Goal: Contribute content: Contribute content

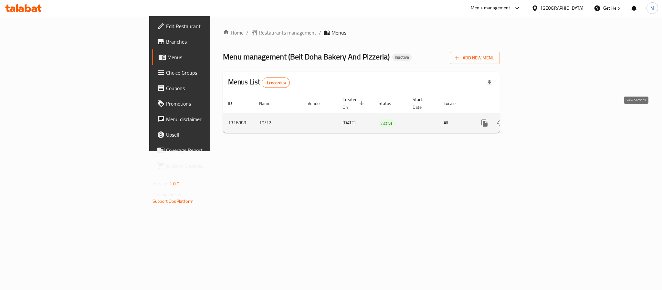
click at [539, 117] on link "enhanced table" at bounding box center [532, 123] width 16 height 16
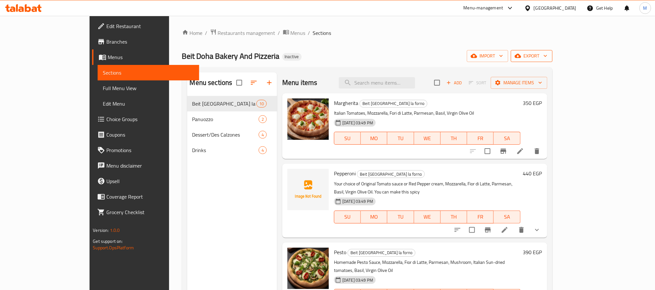
click at [547, 55] on span "export" at bounding box center [531, 56] width 31 height 8
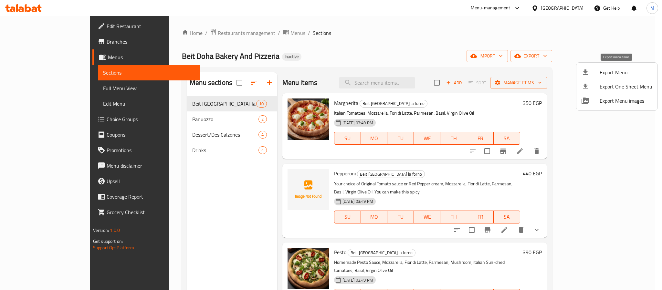
click at [609, 69] on span "Export Menu" at bounding box center [626, 73] width 53 height 8
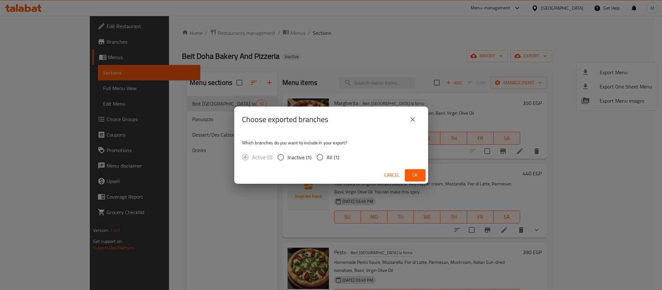
click at [317, 157] on input "All (1)" at bounding box center [320, 158] width 14 height 14
radio input "true"
click at [419, 175] on span "Ok" at bounding box center [415, 175] width 10 height 8
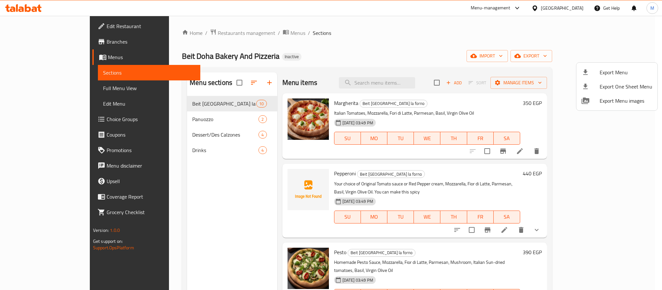
click at [578, 9] on div at bounding box center [331, 145] width 662 height 290
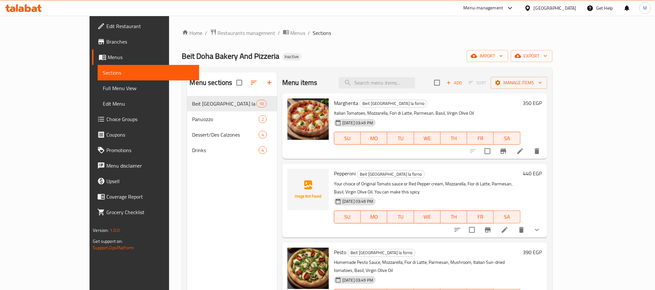
click at [577, 9] on div "[GEOGRAPHIC_DATA]" at bounding box center [550, 8] width 62 height 16
click at [534, 9] on div at bounding box center [528, 8] width 9 height 7
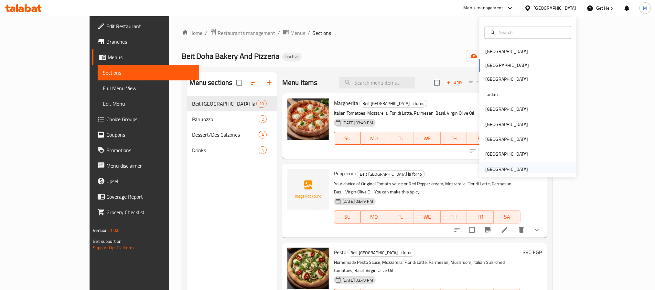
click at [504, 167] on div "[GEOGRAPHIC_DATA]" at bounding box center [506, 169] width 43 height 7
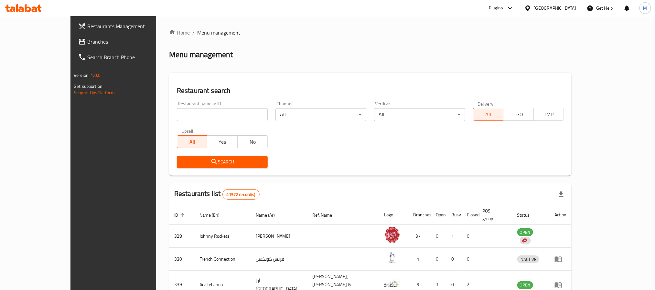
click at [87, 40] on span "Branches" at bounding box center [130, 42] width 87 height 8
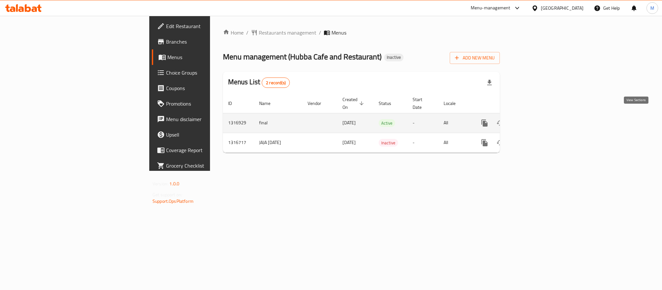
click at [535, 119] on icon "enhanced table" at bounding box center [532, 123] width 8 height 8
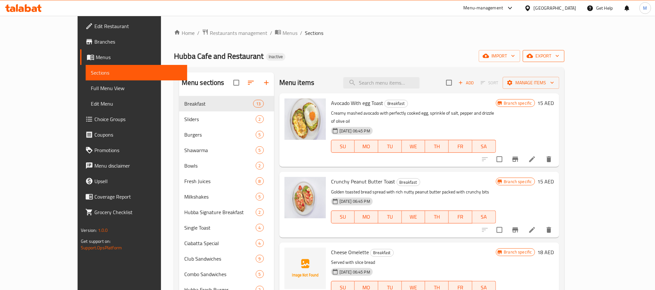
click at [561, 57] on icon "button" at bounding box center [557, 56] width 6 height 6
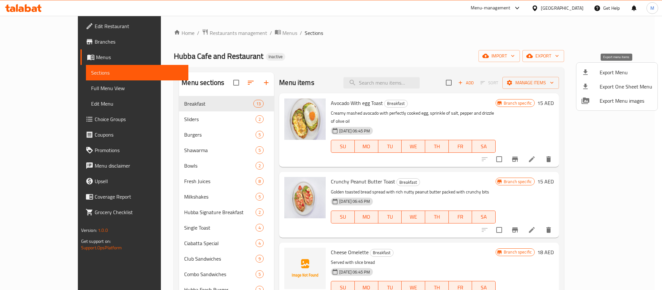
click at [627, 73] on span "Export Menu" at bounding box center [626, 73] width 53 height 8
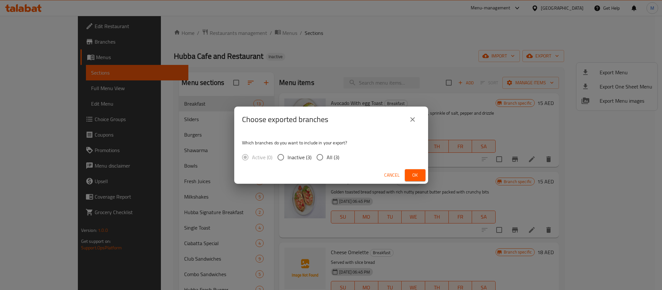
click at [333, 155] on span "All (3)" at bounding box center [333, 158] width 13 height 8
click at [327, 155] on input "All (3)" at bounding box center [320, 158] width 14 height 14
radio input "true"
click at [419, 172] on span "Ok" at bounding box center [415, 175] width 10 height 8
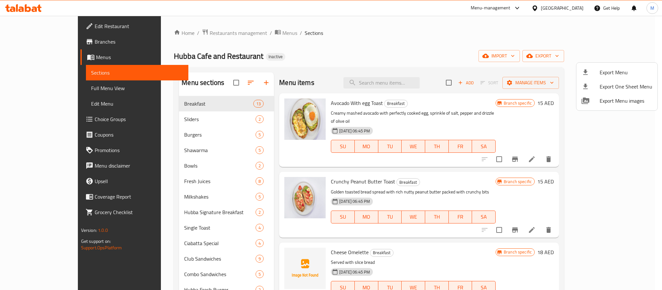
click at [564, 8] on div at bounding box center [331, 145] width 662 height 290
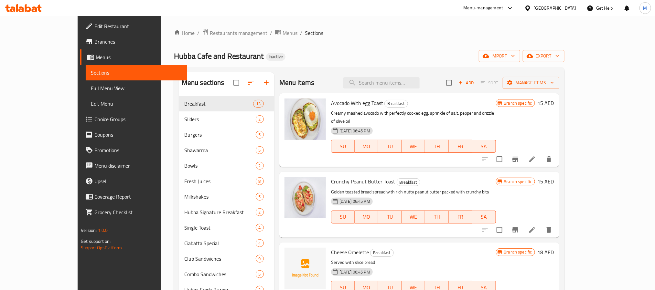
click at [564, 8] on div "[GEOGRAPHIC_DATA]" at bounding box center [555, 8] width 43 height 7
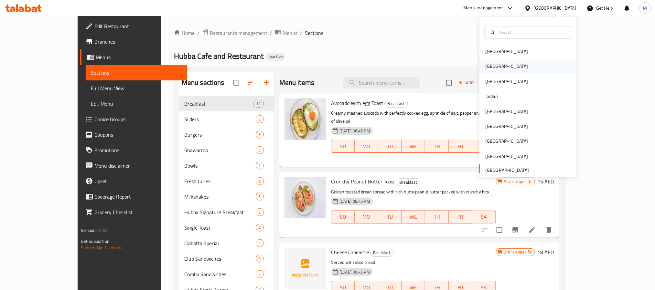
click at [505, 73] on div "[GEOGRAPHIC_DATA]" at bounding box center [527, 66] width 97 height 15
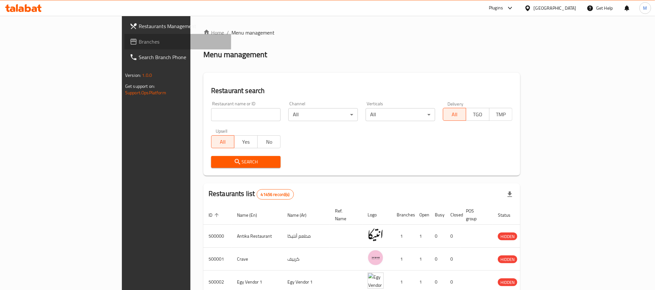
click at [124, 35] on link "Branches" at bounding box center [177, 42] width 107 height 16
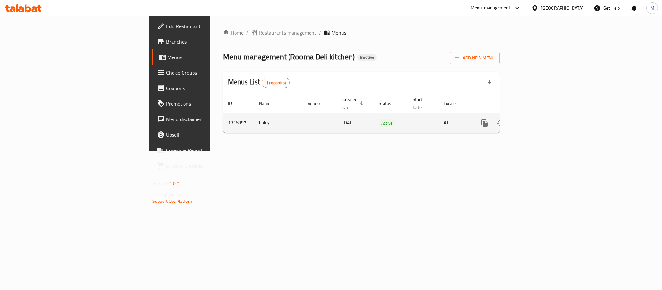
click at [539, 115] on link "enhanced table" at bounding box center [532, 123] width 16 height 16
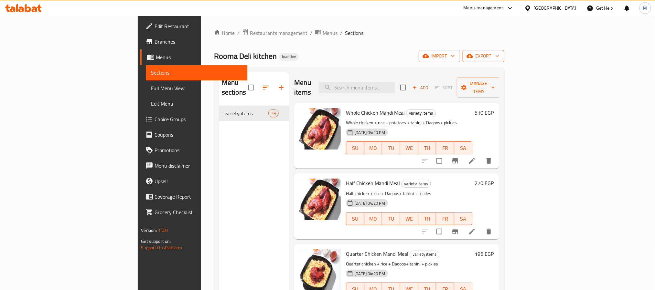
click at [499, 58] on span "export" at bounding box center [483, 56] width 31 height 8
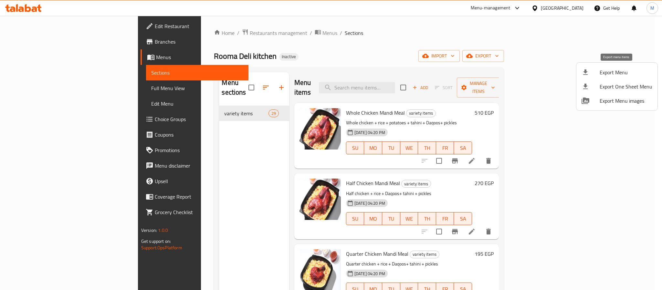
click at [612, 69] on span "Export Menu" at bounding box center [626, 73] width 53 height 8
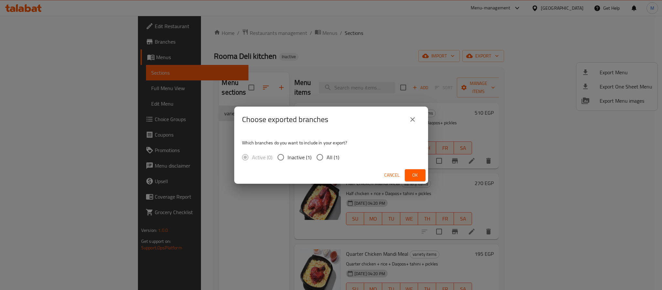
click at [326, 156] on input "All (1)" at bounding box center [320, 158] width 14 height 14
radio input "true"
click at [423, 179] on button "Ok" at bounding box center [415, 175] width 21 height 12
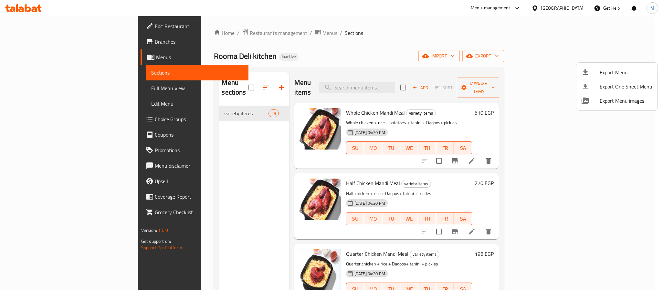
click at [566, 8] on div at bounding box center [331, 145] width 662 height 290
click at [566, 8] on div "[GEOGRAPHIC_DATA]" at bounding box center [562, 8] width 43 height 7
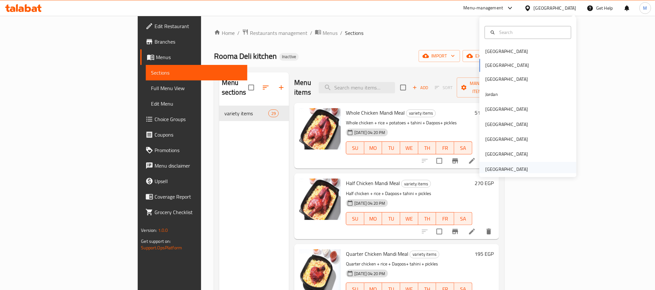
click at [490, 168] on div "[GEOGRAPHIC_DATA]" at bounding box center [506, 169] width 43 height 7
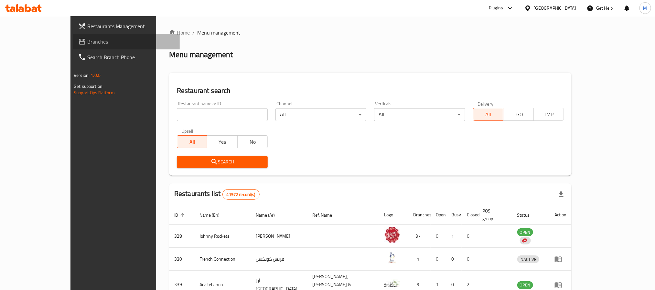
click at [87, 42] on span "Branches" at bounding box center [130, 42] width 87 height 8
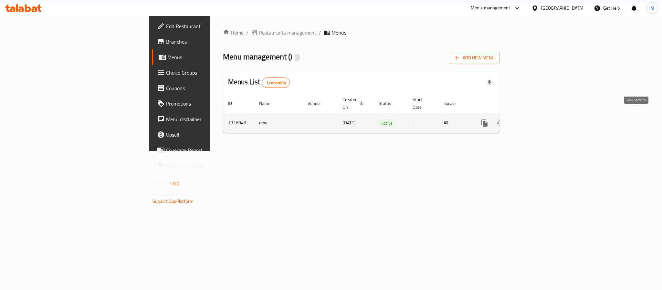
click at [535, 119] on icon "enhanced table" at bounding box center [532, 123] width 8 height 8
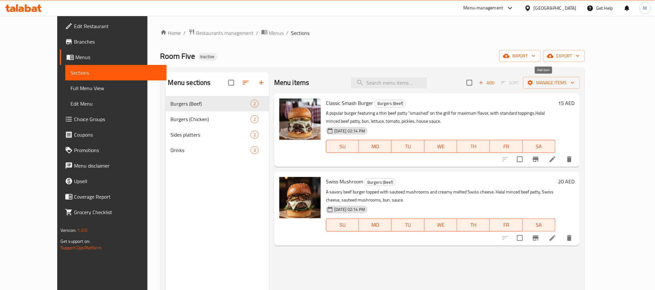
click at [495, 81] on span "Add" at bounding box center [486, 82] width 17 height 7
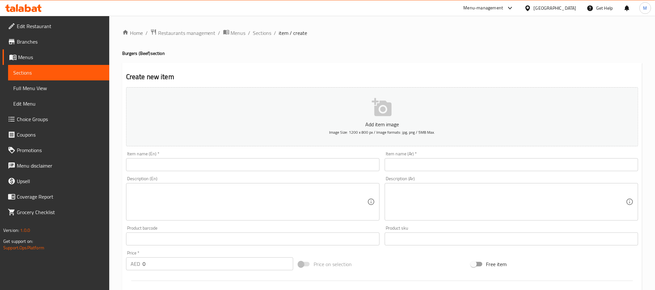
click at [230, 161] on input "text" at bounding box center [252, 164] width 253 height 13
paste input "Jalapeño Strawberry"
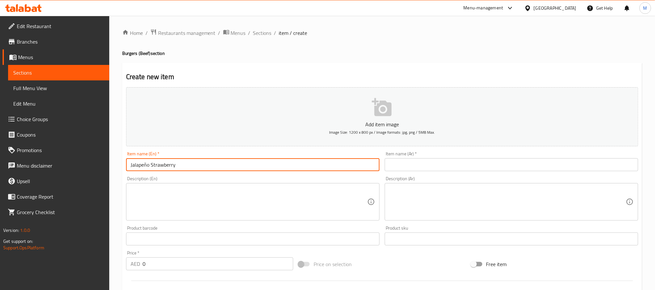
type input "Jalapeño Strawberry"
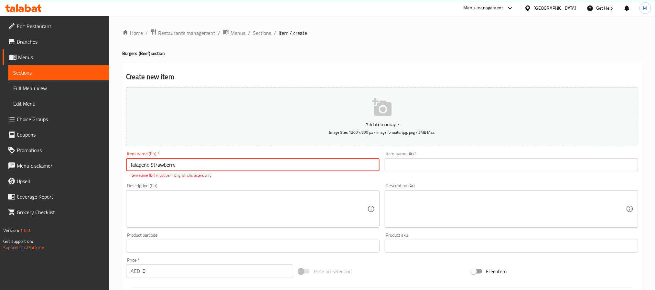
click at [318, 210] on textarea at bounding box center [249, 209] width 237 height 31
paste textarea "grilled, thick beef patty nestled on a bed of fresh, crisp lettuce and onion sl…"
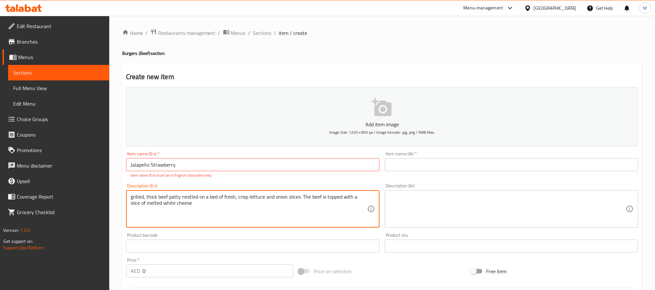
type textarea "grilled, thick beef patty nestled on a bed of fresh, crisp lettuce and onion sl…"
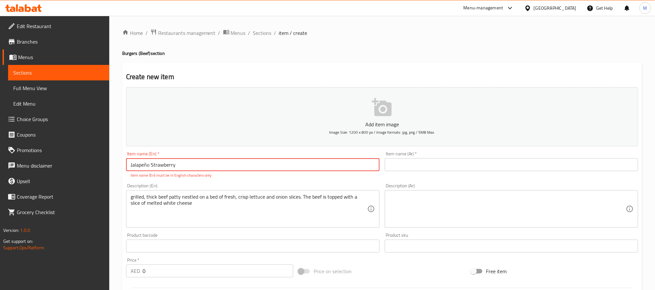
click at [144, 162] on input "Jalapeño Strawberry" at bounding box center [252, 164] width 253 height 13
type input "Jalapeno Strawberry"
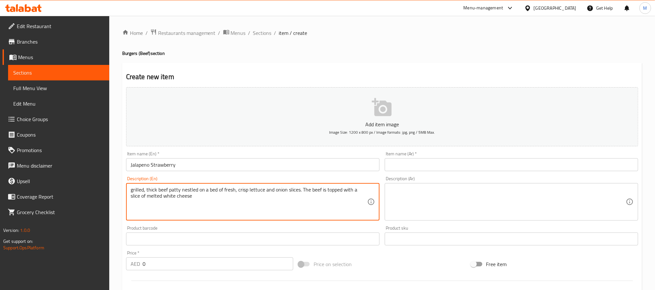
click at [235, 204] on textarea "grilled, thick beef patty nestled on a bed of fresh, crisp lettuce and onion sl…" at bounding box center [249, 202] width 237 height 31
click at [237, 195] on textarea "grilled, thick beef patty nestled on a bed of fresh, crisp lettuce and onion sl…" at bounding box center [249, 202] width 237 height 31
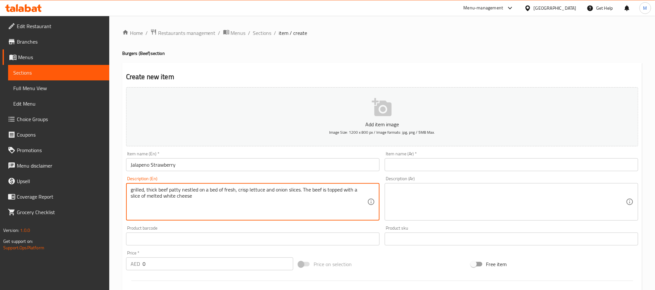
click at [237, 195] on textarea "grilled, thick beef patty nestled on a bed of fresh, crisp lettuce and onion sl…" at bounding box center [249, 202] width 237 height 31
click at [457, 192] on textarea at bounding box center [507, 202] width 237 height 31
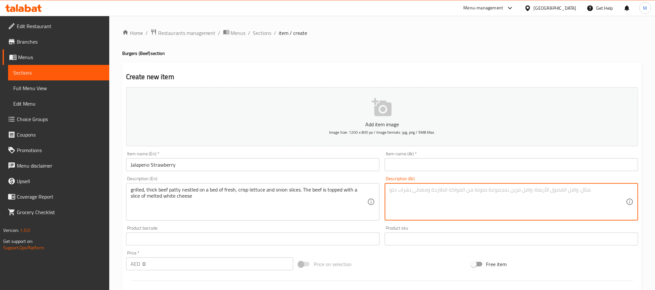
paste textarea "قطعة لحم بقري مشوية سميكة، مغطاة بشرائح خس وبصل طازجة مقرمشة. تعلوها شريحة من ا…"
type textarea "قطعة لحم بقري مشوية سميكة، مغطاة بشرائح خس وبصل طازجة مقرمشة. تعلوها شريحة من ا…"
click at [192, 166] on input "Jalapeno Strawberry" at bounding box center [252, 164] width 253 height 13
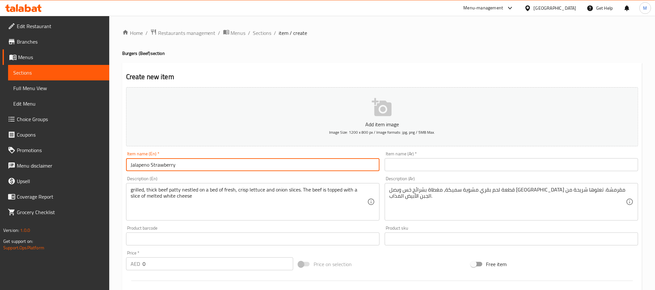
click at [192, 166] on input "Jalapeno Strawberry" at bounding box center [252, 164] width 253 height 13
click at [483, 164] on input "text" at bounding box center [511, 164] width 253 height 13
paste input "جالابينو فراولة"
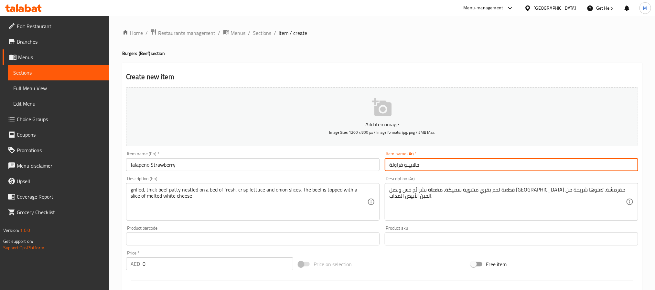
click at [418, 165] on input "جالابينو فراولة" at bounding box center [511, 164] width 253 height 13
type input "هالبينو فراولة"
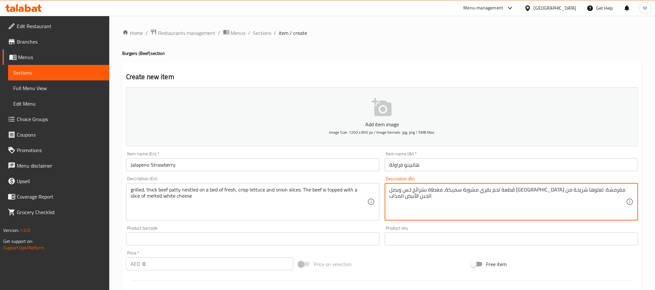
drag, startPoint x: 429, startPoint y: 198, endPoint x: 406, endPoint y: 197, distance: 22.6
click at [407, 197] on textarea "قطعة لحم بقري مشوية سميكة، مغطاة بشرائح خس وبصل طازجة مقرمشة. تعلوها شريحة من ا…" at bounding box center [507, 202] width 237 height 31
click at [287, 179] on div "Description (En) grilled, thick beef patty nestled on a bed of fresh, crisp let…" at bounding box center [252, 199] width 253 height 44
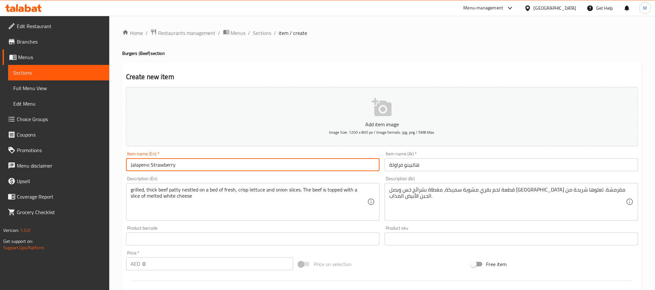
click at [272, 160] on input "Jalapeno Strawberry" at bounding box center [252, 164] width 253 height 13
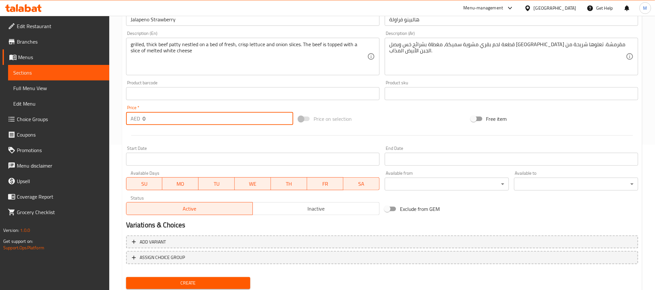
drag, startPoint x: 162, startPoint y: 120, endPoint x: 121, endPoint y: 117, distance: 41.1
click at [122, 117] on div "Create new item Add item image Image Size: 1200 x 800 px / Image formats: jpg, …" at bounding box center [382, 105] width 520 height 376
paste input "25"
type input "25"
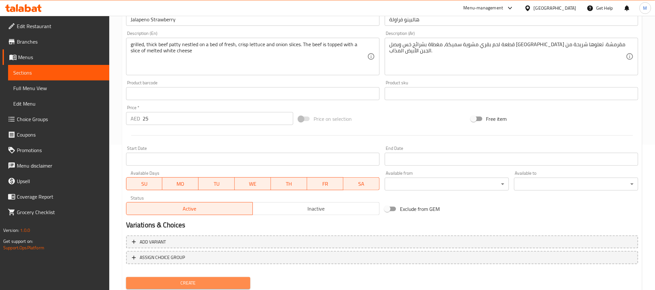
click at [209, 285] on span "Create" at bounding box center [188, 283] width 114 height 8
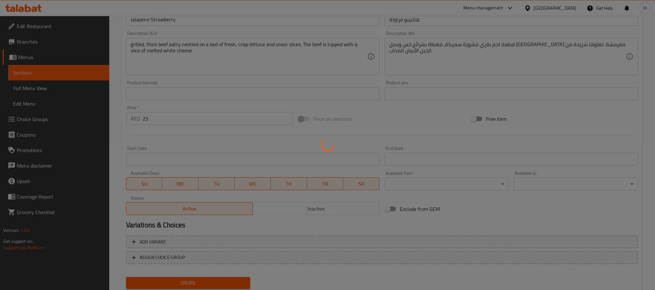
type input "0"
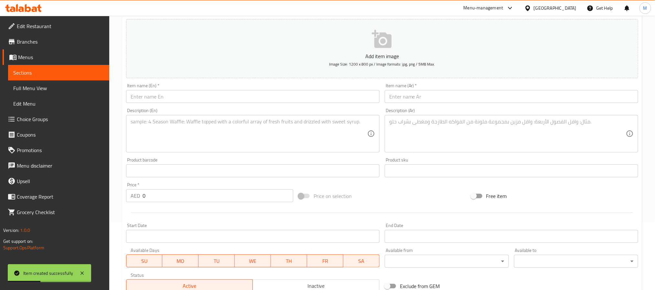
scroll to position [0, 0]
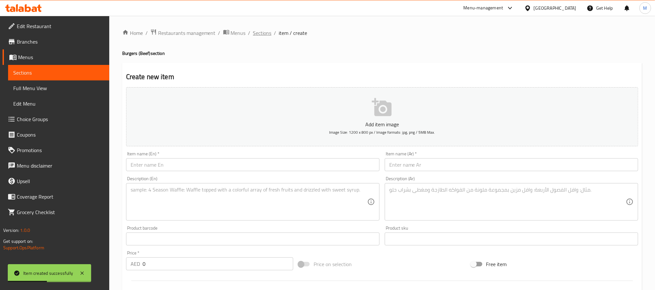
click at [265, 36] on span "Sections" at bounding box center [262, 33] width 18 height 8
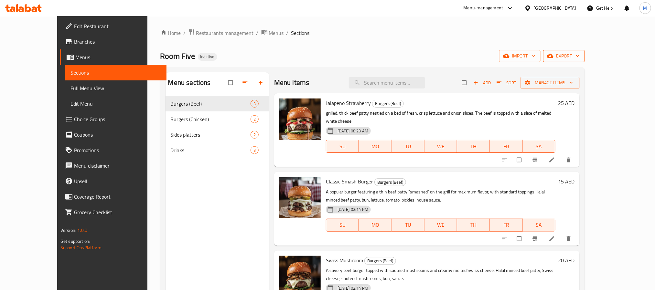
click at [580, 52] on span "export" at bounding box center [563, 56] width 31 height 8
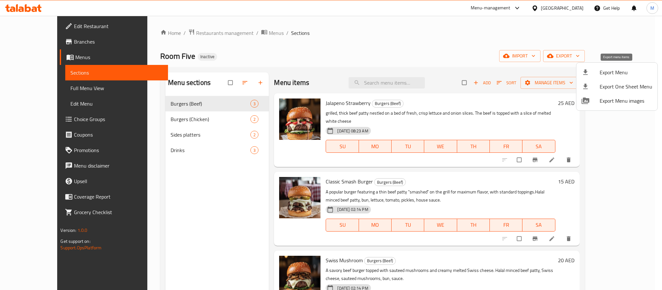
click at [620, 72] on span "Export Menu" at bounding box center [626, 73] width 53 height 8
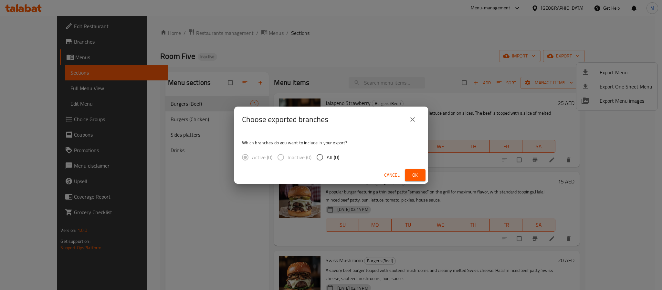
click at [331, 159] on span "All (0)" at bounding box center [333, 158] width 13 height 8
click at [327, 159] on input "All (0)" at bounding box center [320, 158] width 14 height 14
radio input "true"
click at [409, 175] on button "Ok" at bounding box center [415, 175] width 21 height 12
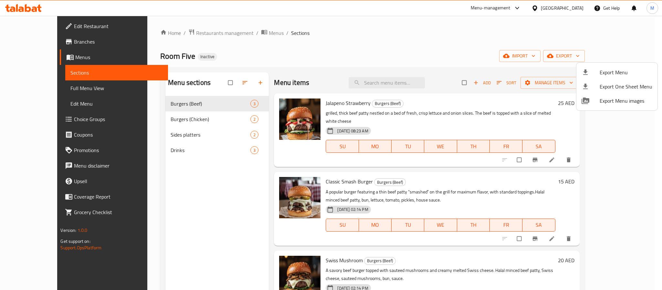
click at [215, 31] on div at bounding box center [331, 145] width 662 height 290
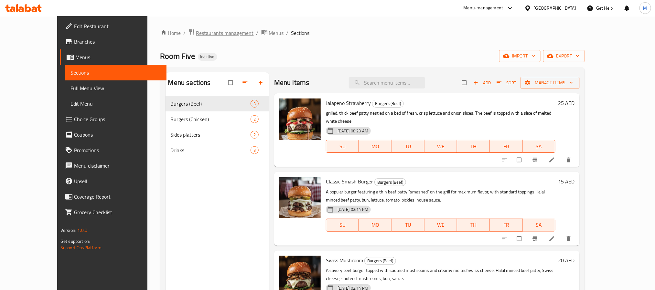
click at [214, 32] on span "Restaurants management" at bounding box center [225, 33] width 58 height 8
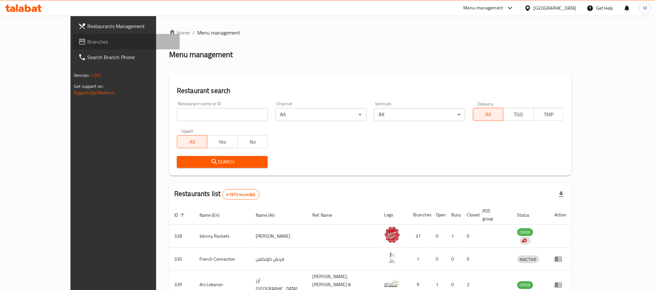
click at [87, 42] on span "Branches" at bounding box center [130, 42] width 87 height 8
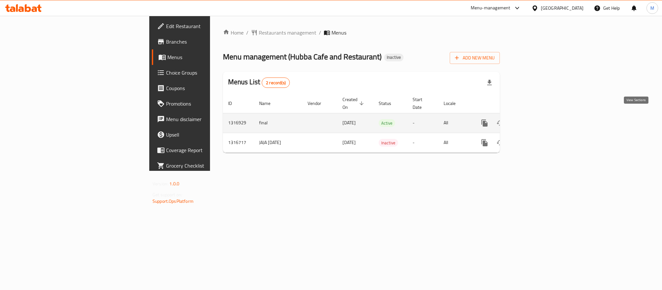
click at [539, 115] on link "enhanced table" at bounding box center [532, 123] width 16 height 16
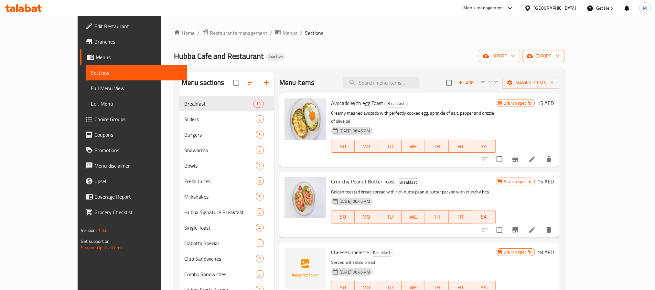
click at [564, 50] on button "export" at bounding box center [544, 56] width 42 height 12
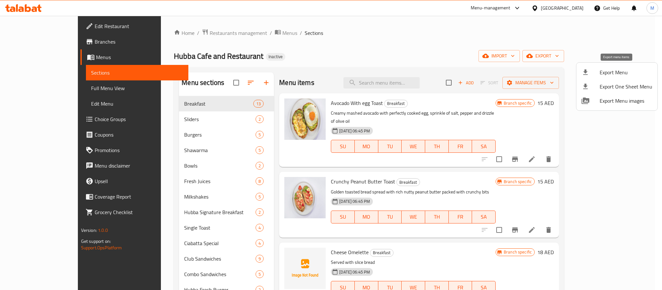
click at [618, 69] on span "Export Menu" at bounding box center [626, 73] width 53 height 8
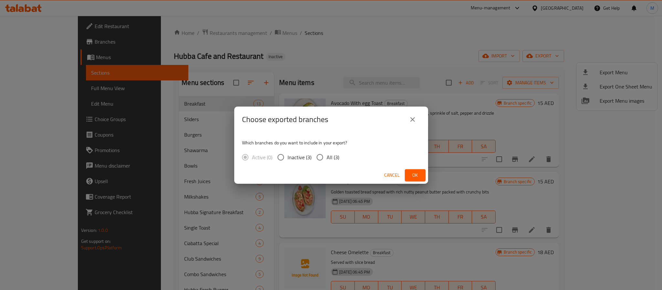
click at [330, 156] on span "All (3)" at bounding box center [333, 158] width 13 height 8
click at [327, 156] on input "All (3)" at bounding box center [320, 158] width 14 height 14
radio input "true"
click at [421, 174] on button "Ok" at bounding box center [415, 175] width 21 height 12
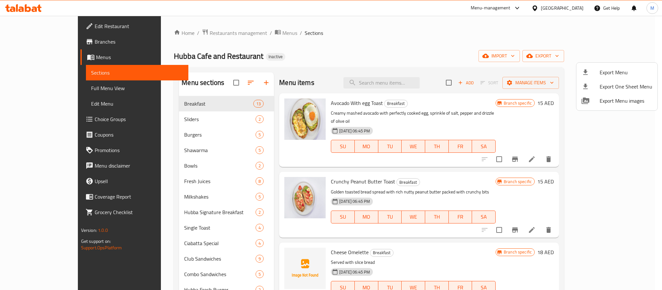
click at [327, 59] on div at bounding box center [331, 145] width 662 height 290
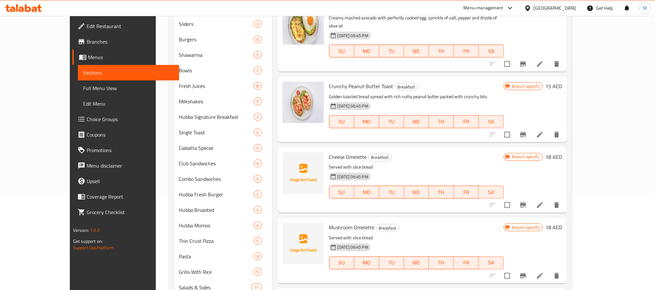
scroll to position [260, 0]
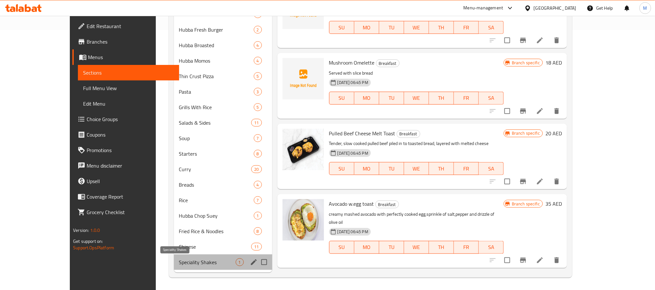
click at [179, 265] on span "Speciality Shakes" at bounding box center [207, 263] width 57 height 8
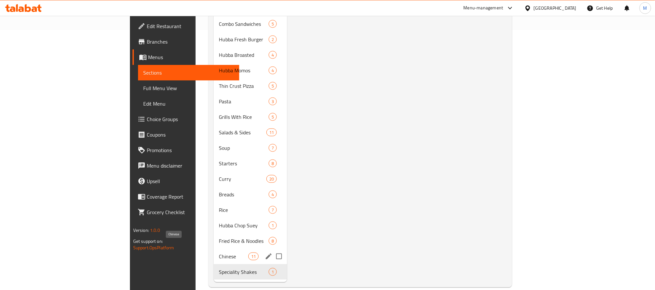
click at [219, 253] on span "Chinese" at bounding box center [233, 257] width 29 height 8
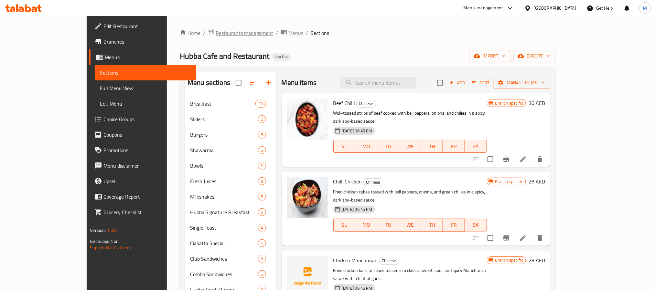
click at [216, 31] on span "Restaurants management" at bounding box center [245, 33] width 58 height 8
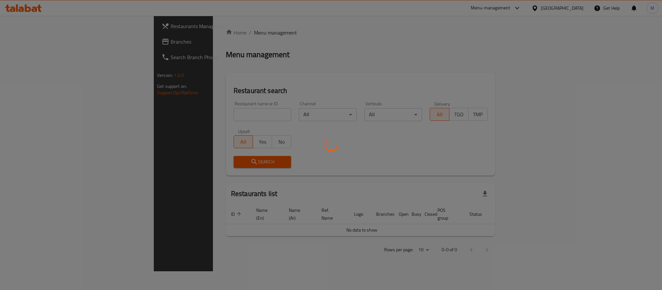
click at [58, 41] on div at bounding box center [331, 145] width 662 height 290
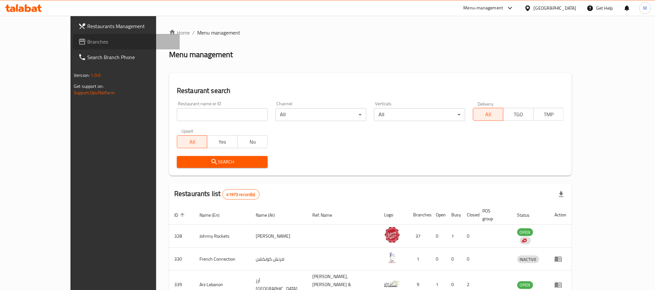
click at [87, 38] on span "Branches" at bounding box center [130, 42] width 87 height 8
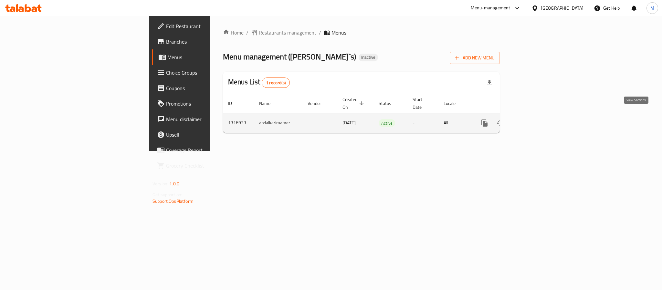
click at [535, 119] on icon "enhanced table" at bounding box center [532, 123] width 8 height 8
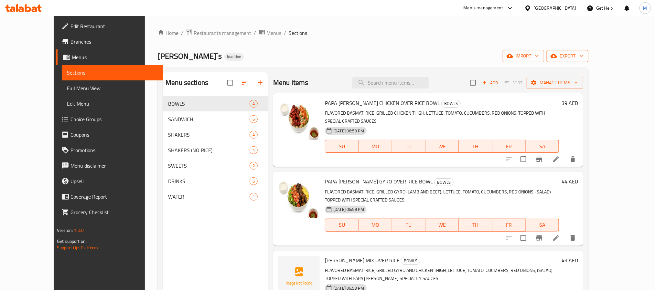
click at [583, 56] on span "export" at bounding box center [567, 56] width 31 height 8
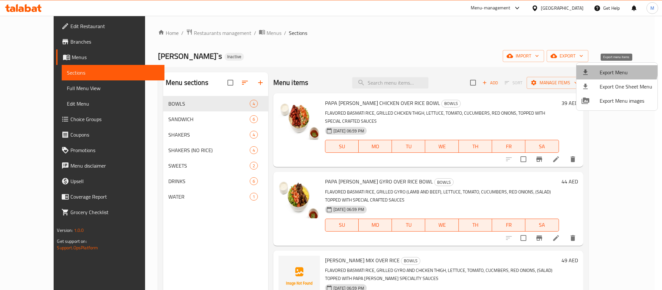
click at [607, 67] on li "Export Menu" at bounding box center [617, 72] width 81 height 14
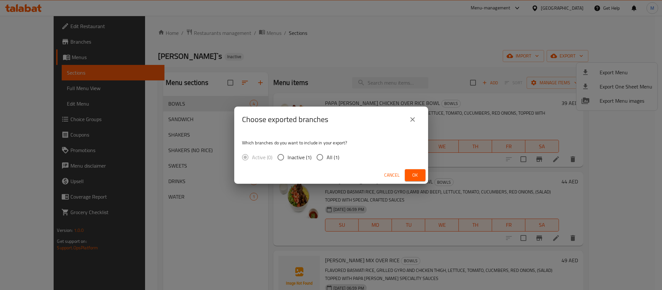
click at [328, 157] on span "All (1)" at bounding box center [333, 158] width 13 height 8
click at [327, 157] on input "All (1)" at bounding box center [320, 158] width 14 height 14
radio input "true"
click at [426, 174] on div "Cancel Ok" at bounding box center [331, 175] width 194 height 17
click at [416, 172] on span "Ok" at bounding box center [415, 175] width 10 height 8
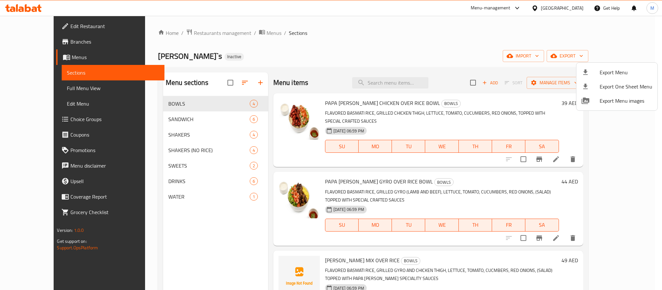
click at [168, 200] on div at bounding box center [331, 145] width 662 height 290
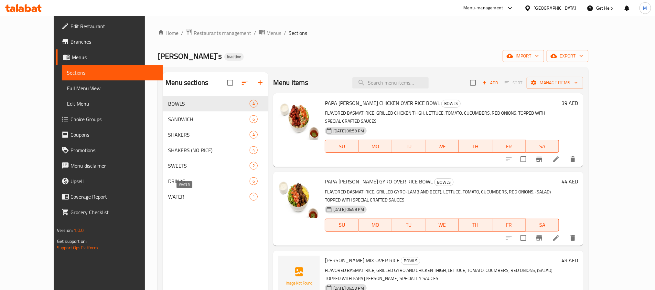
click at [168, 199] on span "WATER" at bounding box center [208, 197] width 81 height 8
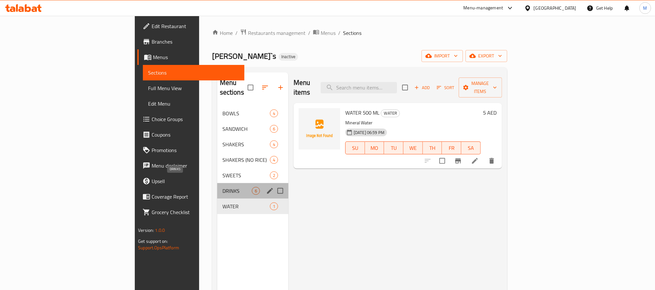
click at [222, 187] on span "DRINKS" at bounding box center [236, 191] width 29 height 8
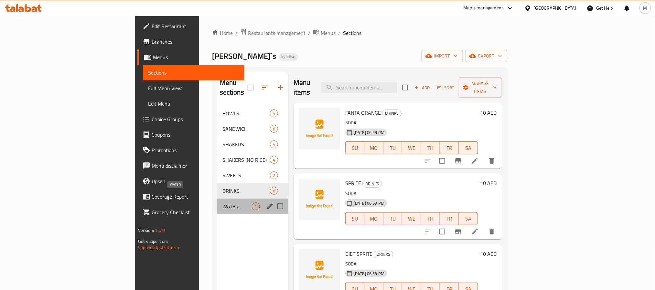
click at [222, 203] on span "WATER" at bounding box center [236, 207] width 29 height 8
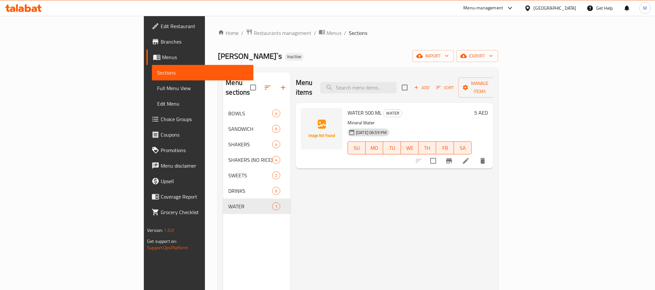
click at [348, 108] on span "WATER 500 ML" at bounding box center [365, 113] width 34 height 10
drag, startPoint x: 324, startPoint y: 105, endPoint x: 374, endPoint y: 264, distance: 166.7
click at [348, 108] on span "WATER 500 ML" at bounding box center [365, 113] width 34 height 10
copy span "WATER"
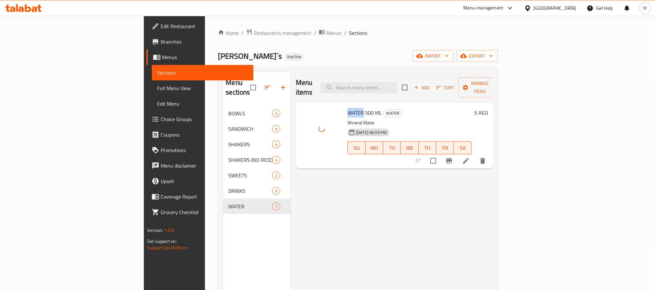
click at [348, 108] on span "WATER 500 ML" at bounding box center [365, 113] width 34 height 10
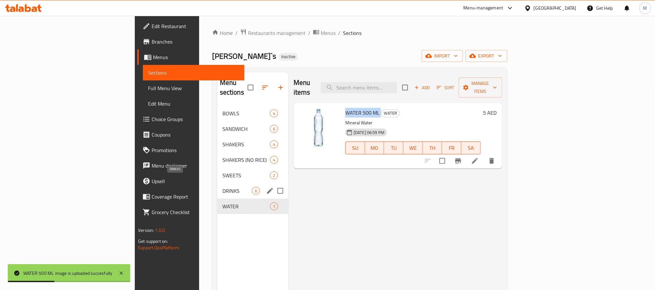
drag, startPoint x: 188, startPoint y: 179, endPoint x: 230, endPoint y: 181, distance: 42.1
click at [222, 187] on span "DRINKS" at bounding box center [236, 191] width 29 height 8
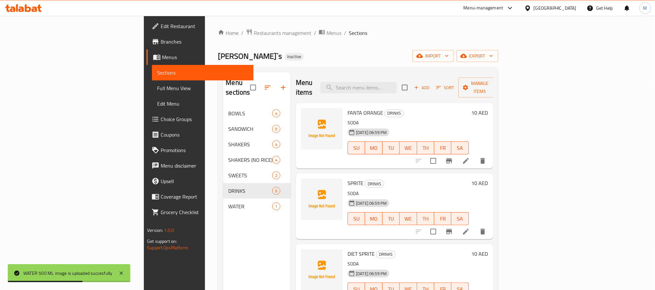
click at [348, 108] on span "FANTA ORANGE" at bounding box center [366, 113] width 36 height 10
copy span "FANTA"
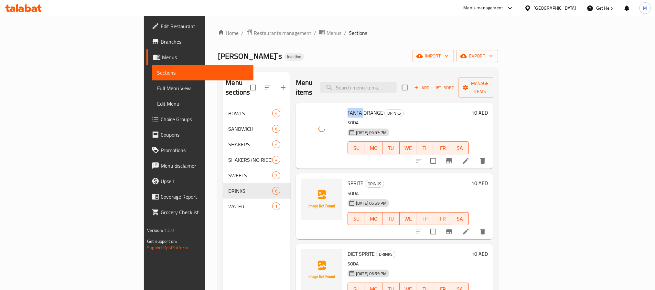
click at [348, 108] on span "FANTA ORANGE" at bounding box center [366, 113] width 36 height 10
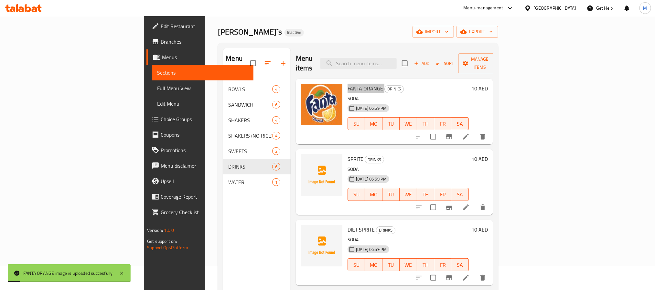
scroll to position [48, 0]
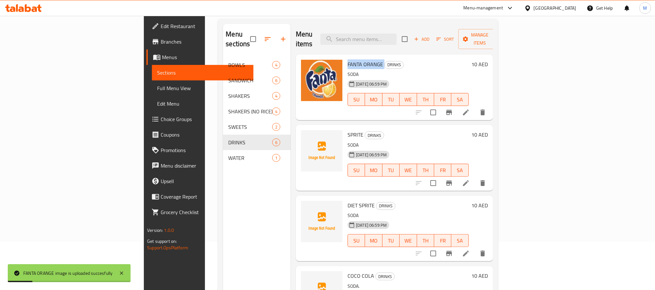
click at [391, 70] on p "SODA" at bounding box center [408, 74] width 121 height 8
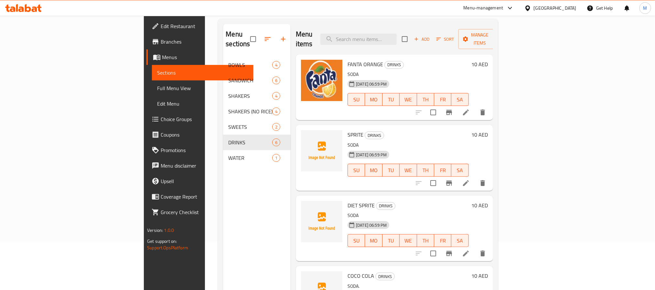
click at [348, 130] on span "SPRITE" at bounding box center [356, 135] width 16 height 10
copy h6 "SPRITE"
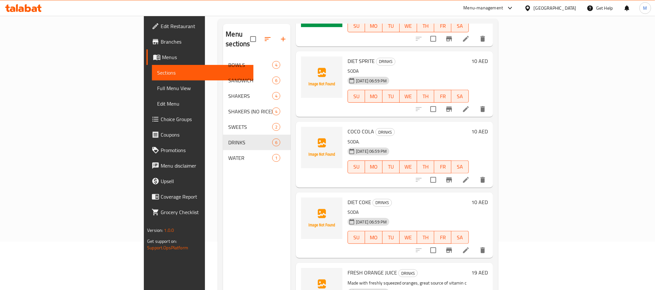
scroll to position [145, 0]
click at [348, 126] on span "COCO COLA" at bounding box center [361, 131] width 27 height 10
copy h6 "COLA"
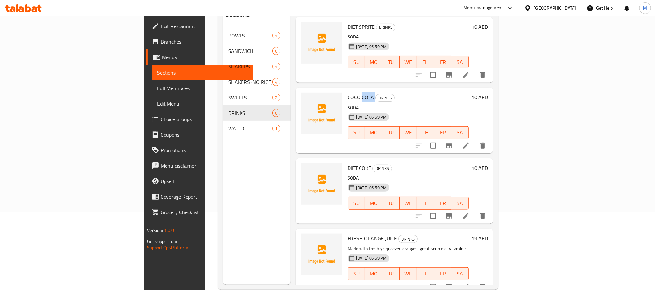
scroll to position [91, 0]
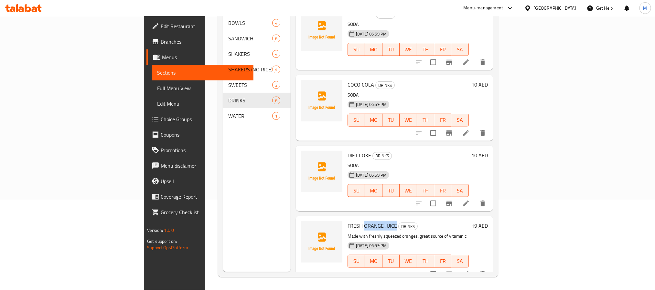
drag, startPoint x: 329, startPoint y: 216, endPoint x: 359, endPoint y: 216, distance: 30.4
click at [359, 221] on span "FRESH ORANGE JUICE" at bounding box center [372, 226] width 49 height 10
copy span "ORANGE JUICE"
click at [348, 221] on span "FRESH ORANGE JUICE" at bounding box center [372, 226] width 49 height 10
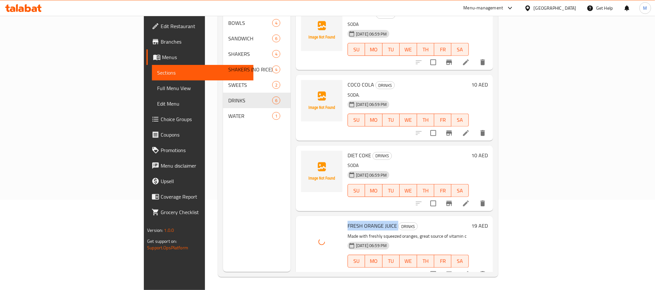
click at [348, 221] on span "FRESH ORANGE JUICE" at bounding box center [372, 226] width 49 height 10
copy h6 "FRESH ORANGE JUICE"
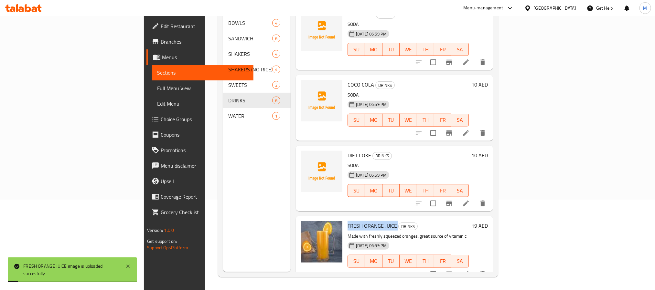
click at [348, 151] on span "DIET COKE" at bounding box center [360, 156] width 24 height 10
copy span "DIET"
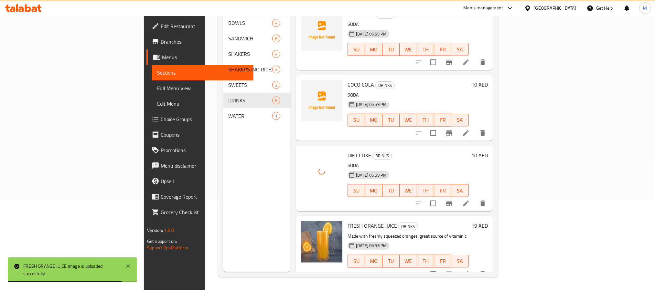
click at [348, 151] on span "DIET COKE" at bounding box center [360, 156] width 24 height 10
copy h6 "DIET COKE"
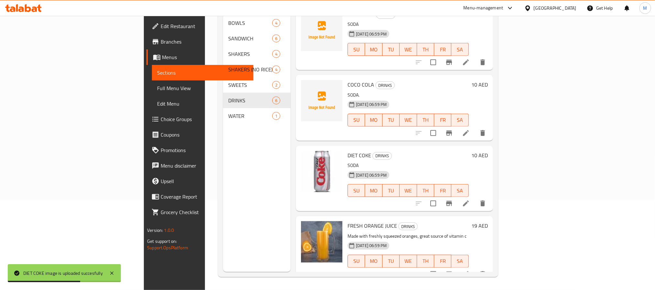
click at [223, 175] on div "Menu sections BOWLS 4 SANDWICH 6 SHAKERS 4 SHAKERS (NO RICE) 4 SWEETS 2 DRINKS …" at bounding box center [257, 127] width 68 height 290
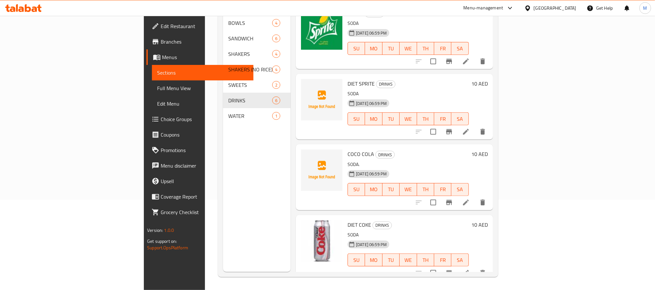
scroll to position [0, 0]
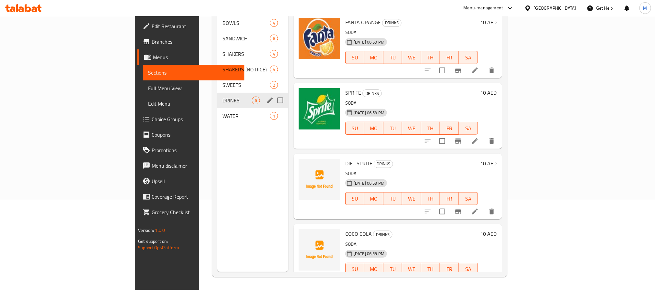
click at [222, 81] on span "SWEETS" at bounding box center [246, 85] width 48 height 8
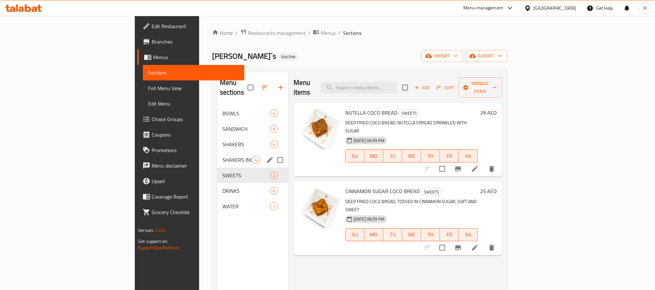
click at [222, 156] on span "SHAKERS (NO RICE)" at bounding box center [236, 160] width 29 height 8
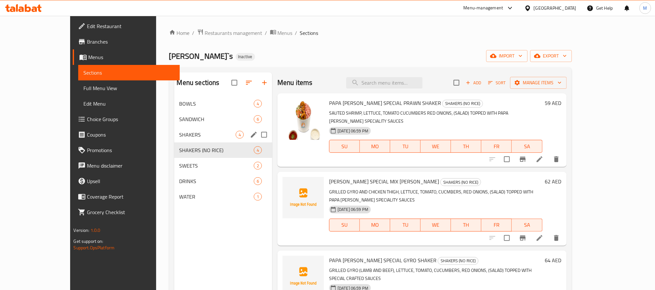
click at [174, 128] on div "SHAKERS 4" at bounding box center [223, 135] width 98 height 16
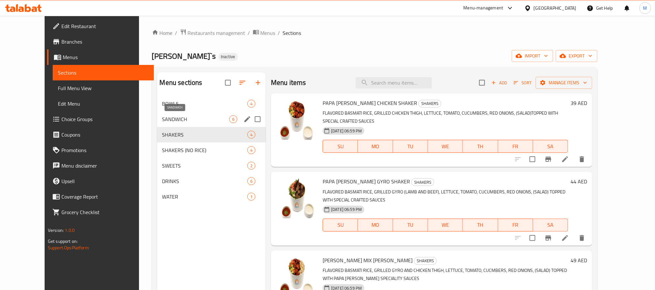
click at [184, 122] on span "SANDWICH" at bounding box center [195, 119] width 67 height 8
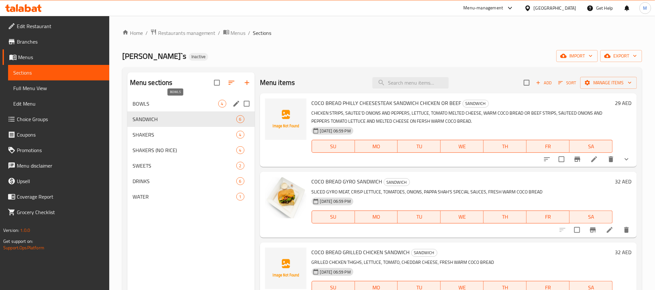
click at [162, 101] on span "BOWLS" at bounding box center [176, 104] width 86 height 8
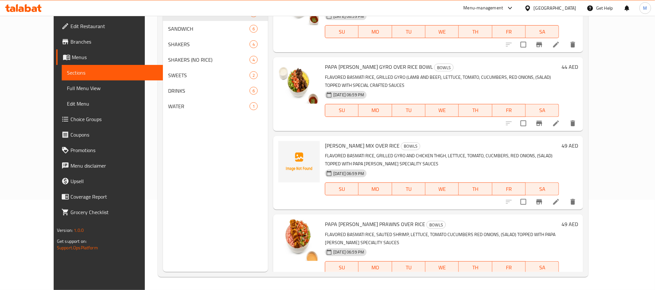
scroll to position [42, 0]
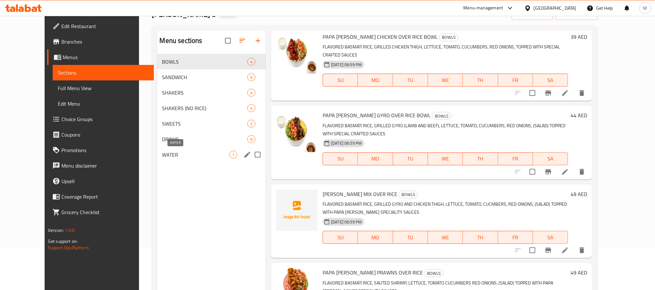
click at [157, 146] on div "DRINKS 6" at bounding box center [211, 140] width 109 height 16
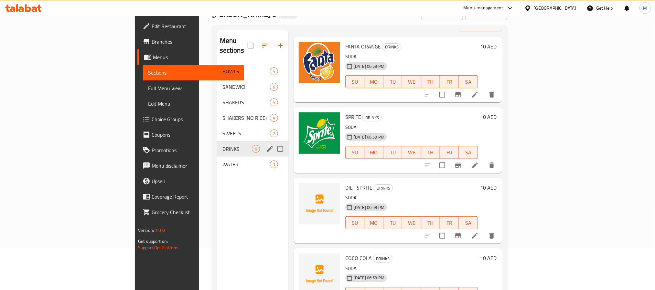
click at [217, 141] on div "DRINKS 6" at bounding box center [252, 149] width 71 height 16
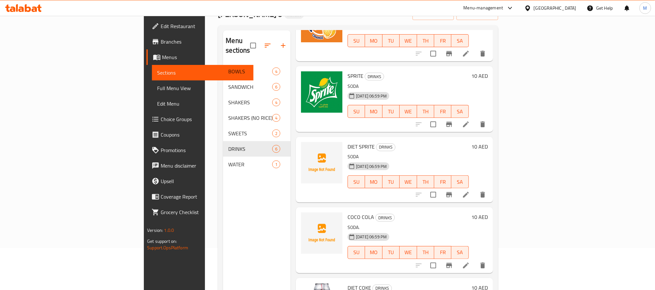
scroll to position [121, 0]
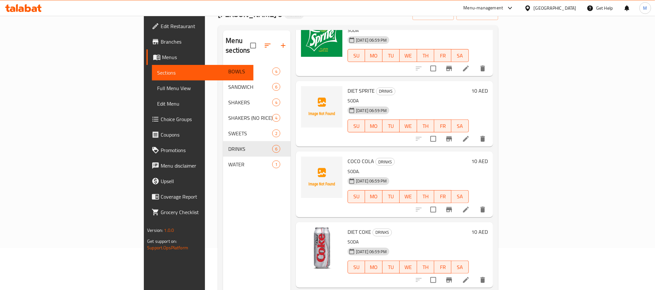
drag, startPoint x: 552, startPoint y: 0, endPoint x: 321, endPoint y: 153, distance: 277.0
click at [348, 156] on span "COCO COLA" at bounding box center [361, 161] width 27 height 10
copy span "COCO"
click at [348, 156] on span "COCO COLA" at bounding box center [361, 161] width 27 height 10
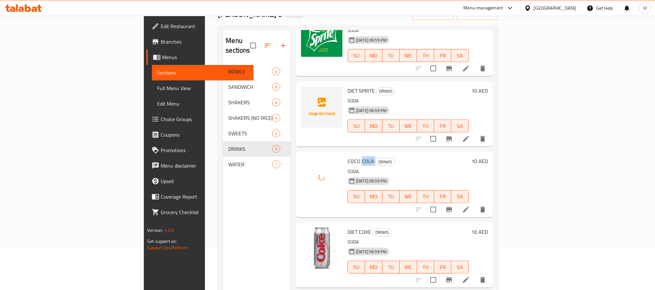
click at [348, 156] on span "COCO COLA" at bounding box center [361, 161] width 27 height 10
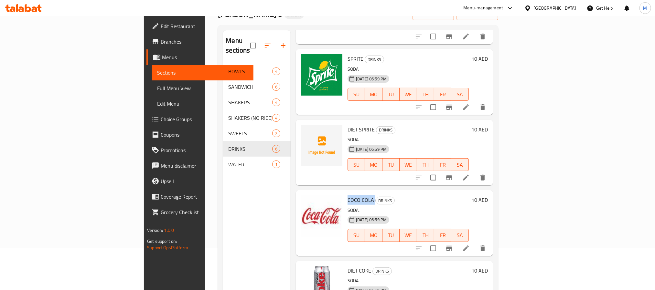
scroll to position [24, 0]
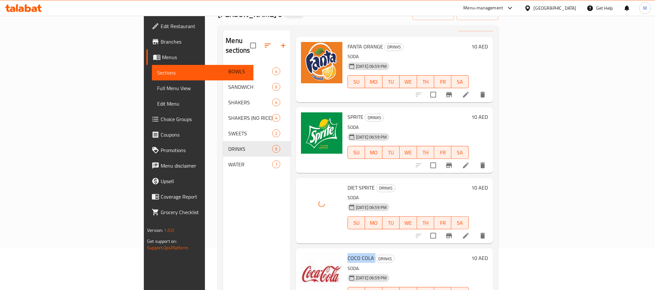
click at [348, 183] on span "DIET SPRITE" at bounding box center [361, 188] width 27 height 10
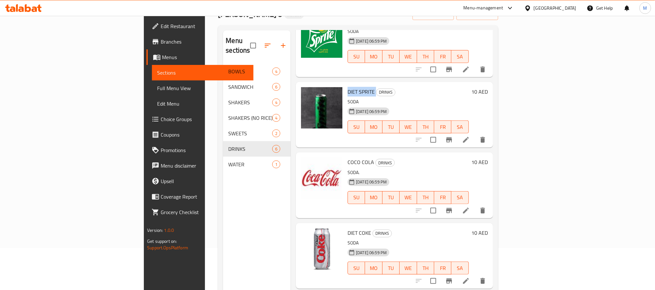
scroll to position [121, 0]
click at [424, 104] on div "12-10-2025 06:59 PM SU MO TU WE TH FR SA" at bounding box center [408, 121] width 126 height 35
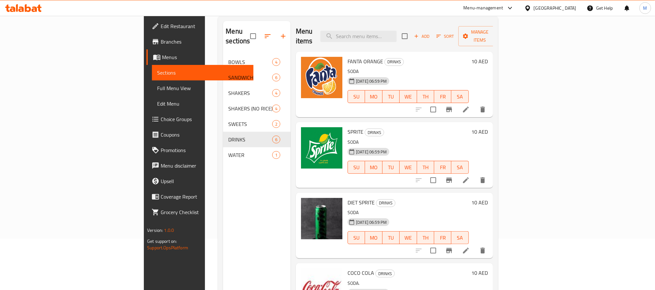
scroll to position [0, 0]
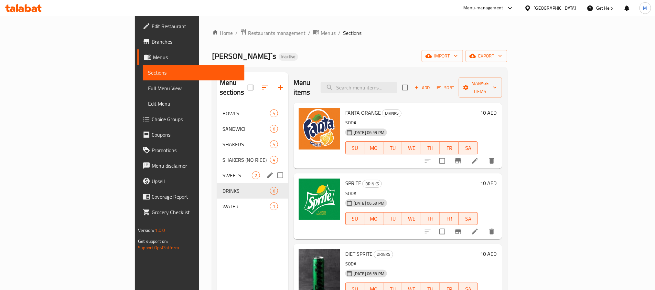
click at [217, 168] on div "SWEETS 2" at bounding box center [252, 176] width 71 height 16
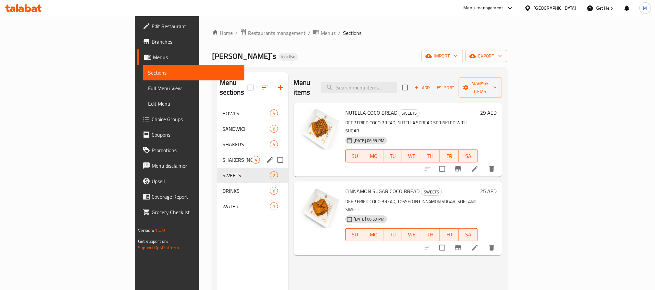
click at [217, 155] on div "SHAKERS (NO RICE) 4" at bounding box center [252, 160] width 71 height 16
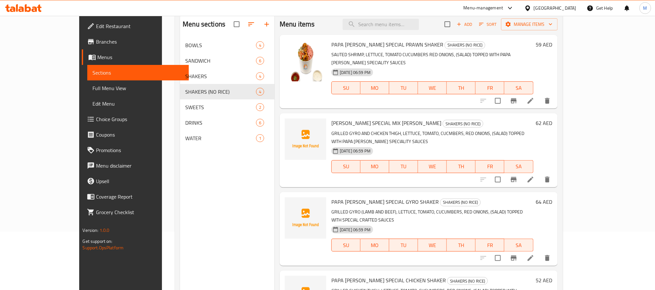
scroll to position [42, 0]
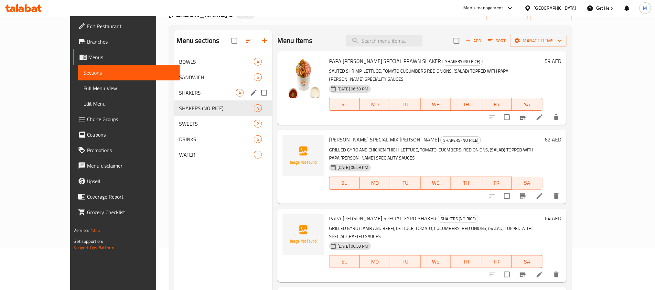
click at [174, 86] on div "SHAKERS 4" at bounding box center [223, 93] width 98 height 16
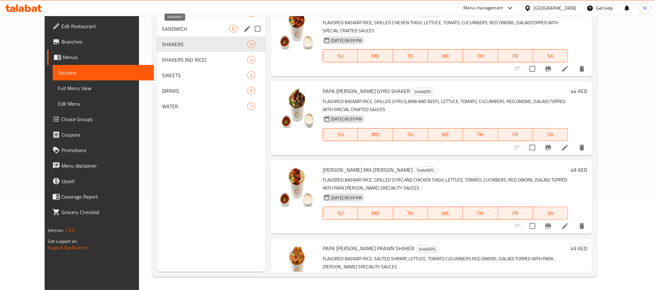
click at [185, 30] on span "SANDWICH" at bounding box center [195, 29] width 67 height 8
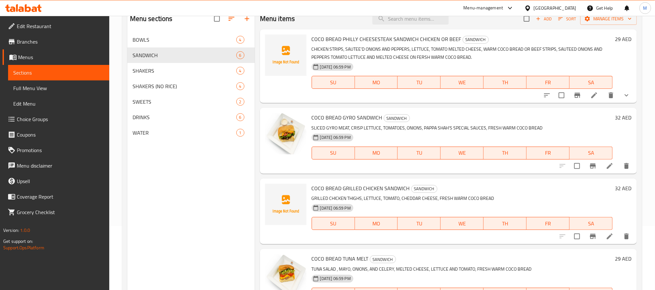
scroll to position [42, 0]
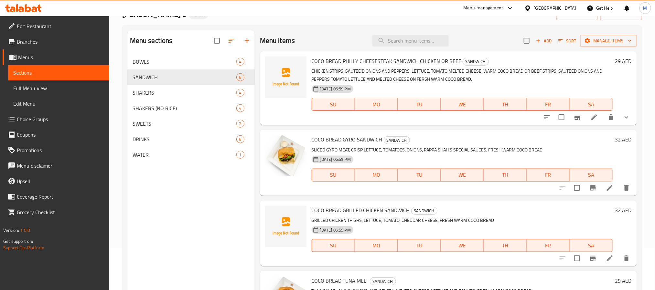
click at [352, 61] on span "COCO BREAD PHILLY CHEESESTEAK SANDWICH CHICKEN OR BEEF" at bounding box center [387, 61] width 150 height 10
click at [348, 63] on span "COCO BREAD PHILLY CHEESESTEAK SANDWICH CHICKEN OR BEEF" at bounding box center [387, 61] width 150 height 10
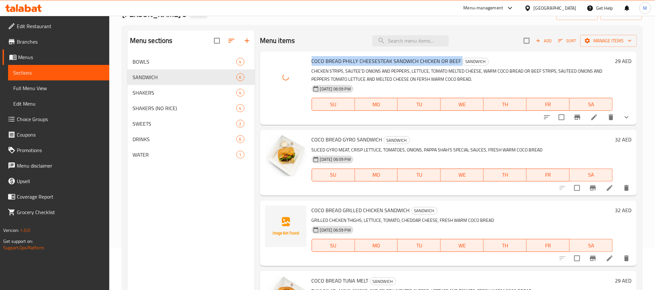
click at [348, 63] on span "COCO BREAD PHILLY CHEESESTEAK SANDWICH CHICKEN OR BEEF" at bounding box center [387, 61] width 150 height 10
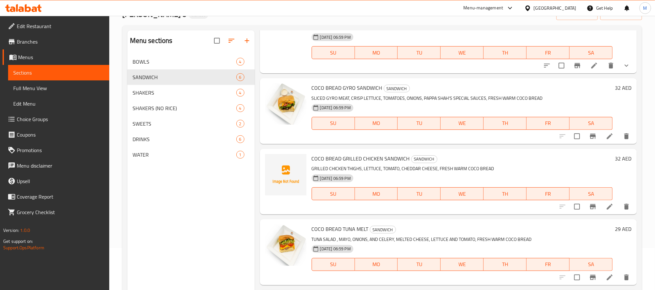
scroll to position [145, 0]
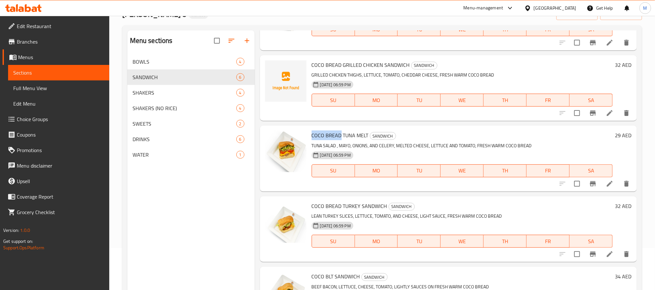
drag, startPoint x: 340, startPoint y: 133, endPoint x: 310, endPoint y: 134, distance: 30.1
click at [310, 134] on div "COCO BREAD TUNA MELT SANDWICH TUNA SALAD , MAYO, ONIONS, AND CELERY, MELTED CHE…" at bounding box center [462, 158] width 306 height 60
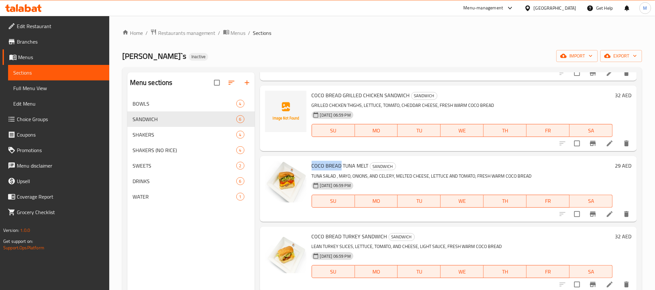
scroll to position [0, 0]
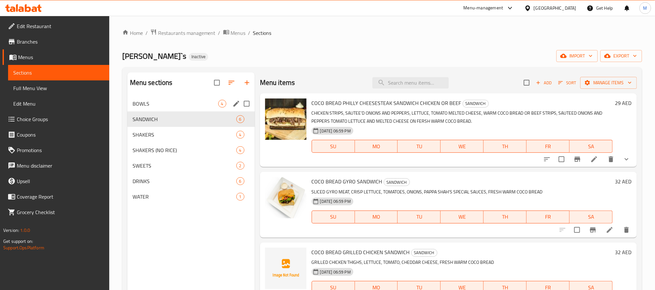
click at [175, 106] on span "BOWLS" at bounding box center [176, 104] width 86 height 8
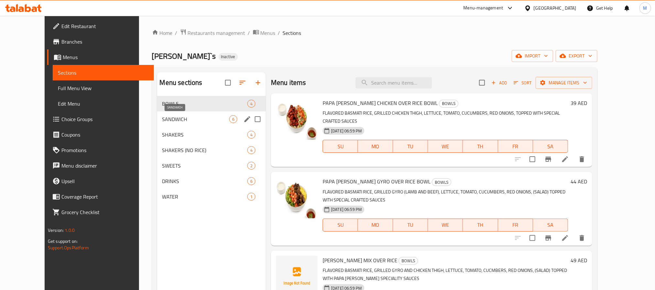
click at [175, 117] on span "SANDWICH" at bounding box center [195, 119] width 67 height 8
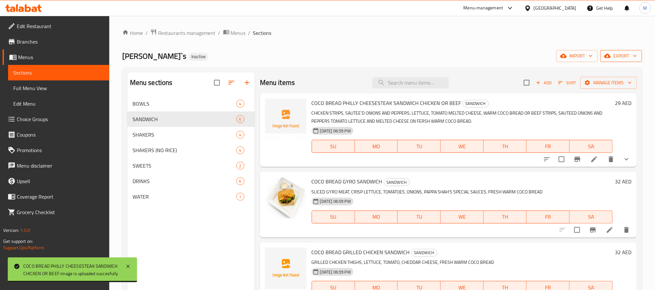
click at [640, 51] on button "export" at bounding box center [621, 56] width 42 height 12
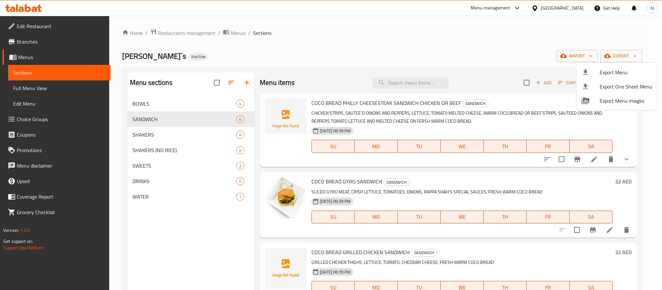
click at [625, 69] on span "Export Menu" at bounding box center [626, 73] width 53 height 8
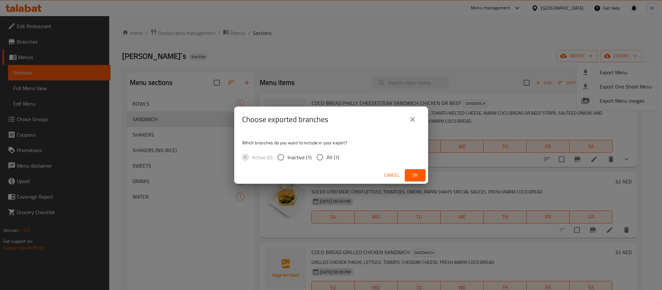
click at [320, 151] on input "All (1)" at bounding box center [320, 158] width 14 height 14
radio input "true"
click at [412, 175] on span "Ok" at bounding box center [415, 175] width 10 height 8
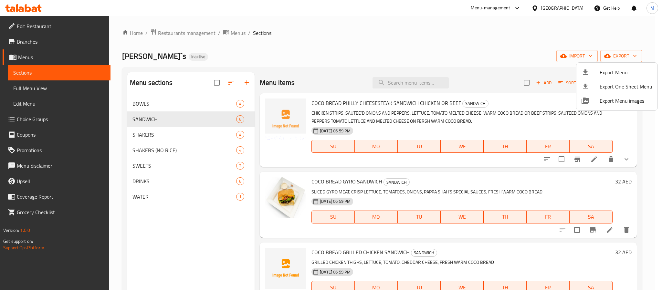
click at [570, 7] on div at bounding box center [331, 145] width 662 height 290
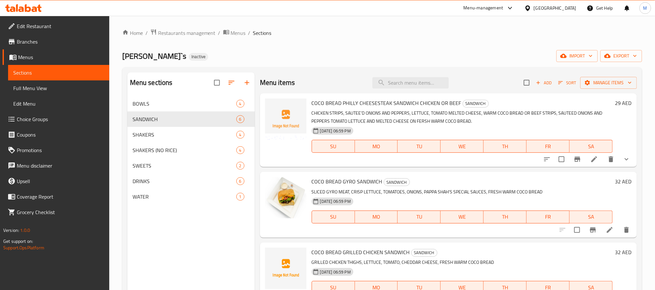
click at [570, 7] on div "United Arab Emirates" at bounding box center [555, 8] width 43 height 7
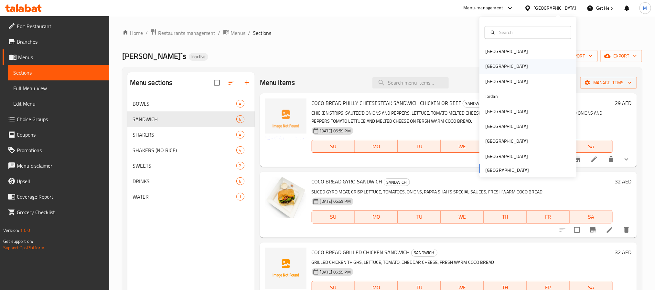
click at [493, 70] on div "Egypt" at bounding box center [506, 66] width 53 height 15
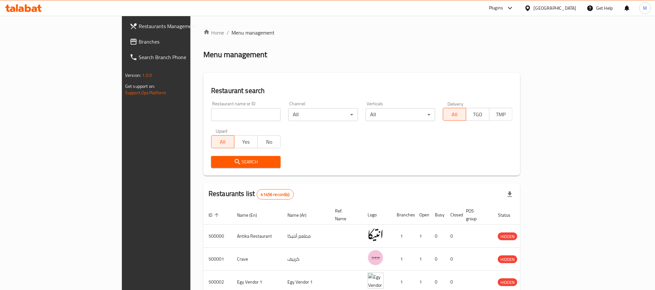
click at [124, 50] on link "Search Branch Phone" at bounding box center [177, 57] width 107 height 16
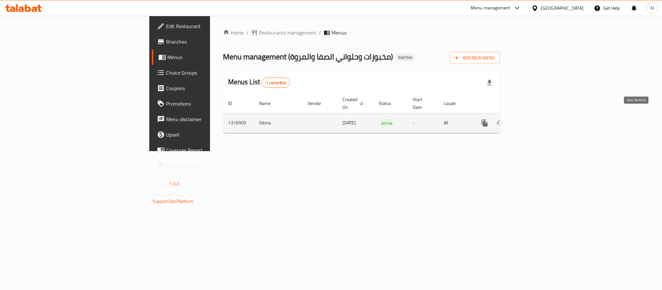
click at [539, 115] on link "enhanced table" at bounding box center [532, 123] width 16 height 16
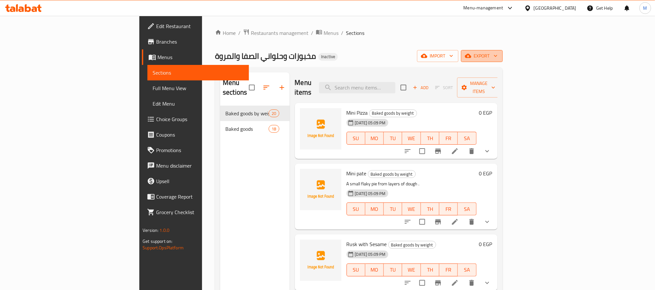
click at [498, 59] on span "export" at bounding box center [481, 56] width 31 height 8
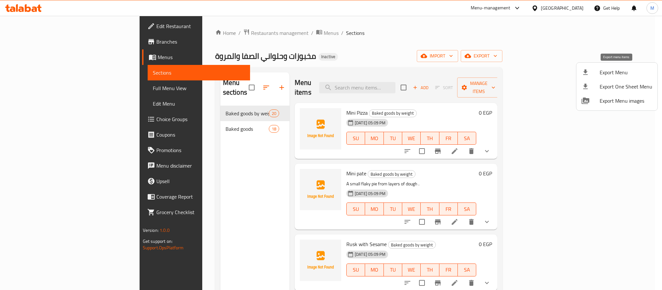
click at [613, 74] on span "Export Menu" at bounding box center [626, 73] width 53 height 8
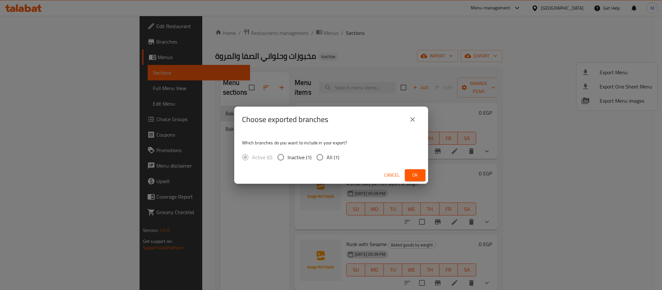
click at [337, 157] on span "All (1)" at bounding box center [333, 158] width 13 height 8
click at [327, 157] on input "All (1)" at bounding box center [320, 158] width 14 height 14
radio input "true"
click at [412, 174] on span "Ok" at bounding box center [415, 175] width 10 height 8
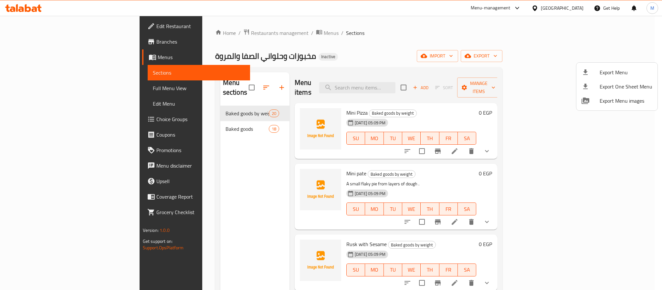
click at [568, 8] on div at bounding box center [331, 145] width 662 height 290
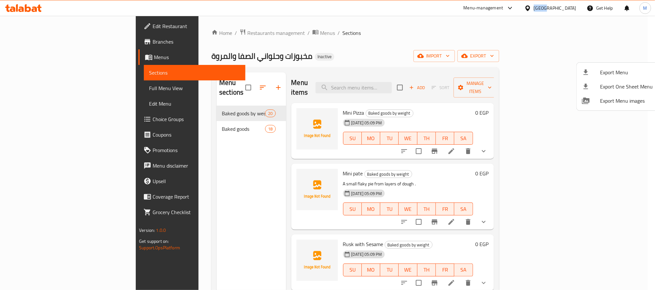
click at [568, 8] on div "[GEOGRAPHIC_DATA]" at bounding box center [555, 8] width 43 height 7
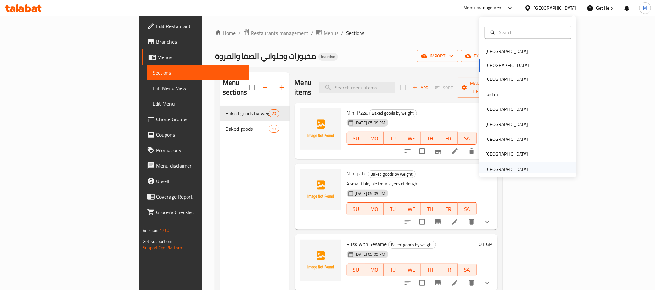
click at [523, 168] on div "United Arab Emirates" at bounding box center [506, 169] width 53 height 15
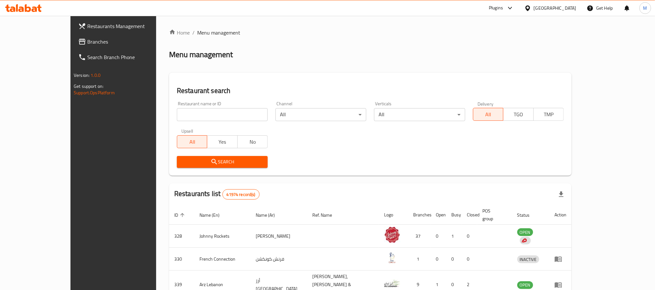
drag, startPoint x: 50, startPoint y: 35, endPoint x: 50, endPoint y: 22, distance: 12.6
click at [73, 35] on link "Branches" at bounding box center [126, 42] width 107 height 16
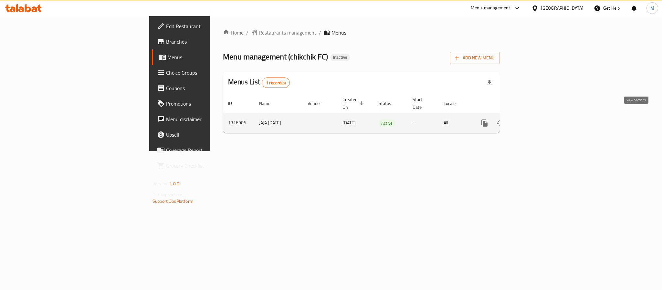
click at [534, 120] on icon "enhanced table" at bounding box center [532, 123] width 6 height 6
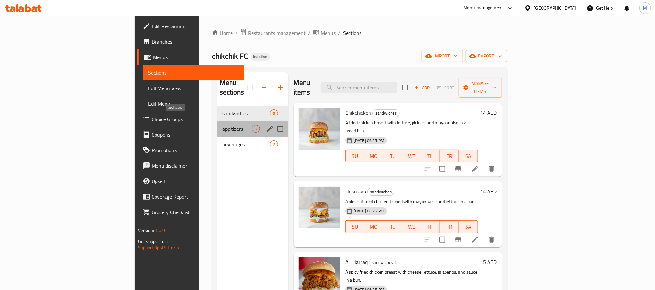
drag, startPoint x: 178, startPoint y: 119, endPoint x: 187, endPoint y: 111, distance: 11.2
click at [222, 125] on span "appitizers" at bounding box center [236, 129] width 29 height 8
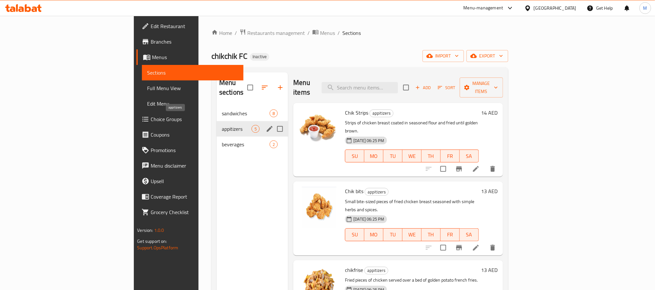
click at [222, 125] on span "appitizers" at bounding box center [237, 129] width 30 height 8
click at [222, 141] on span "beverages" at bounding box center [237, 145] width 30 height 8
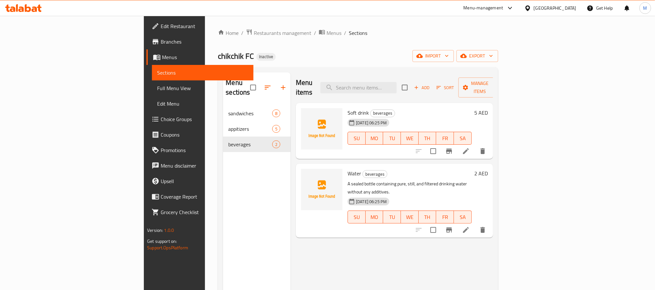
click at [558, 9] on div "[GEOGRAPHIC_DATA]" at bounding box center [555, 8] width 43 height 7
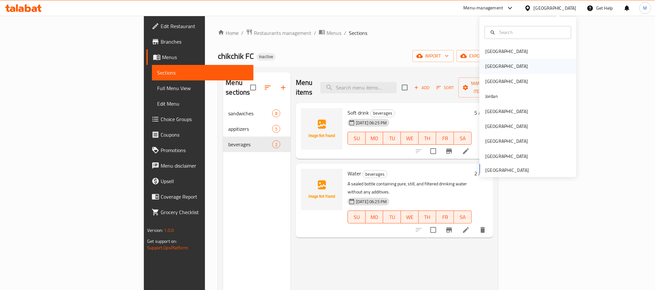
click at [498, 69] on div "[GEOGRAPHIC_DATA]" at bounding box center [527, 66] width 97 height 15
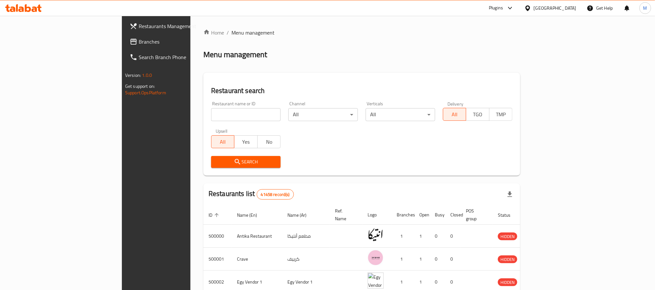
click at [139, 43] on span "Branches" at bounding box center [182, 42] width 87 height 8
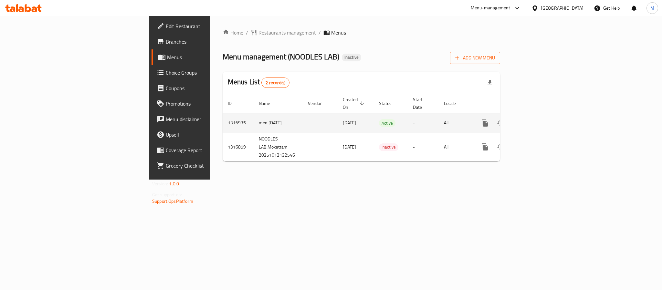
click at [536, 119] on icon "enhanced table" at bounding box center [532, 123] width 8 height 8
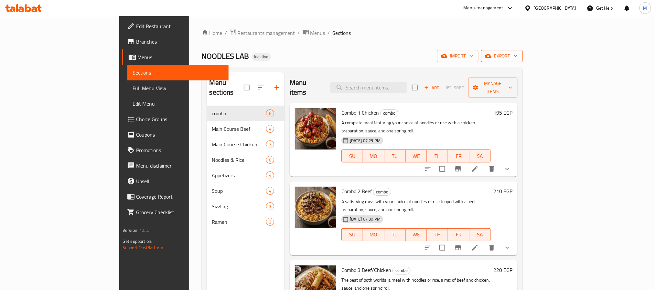
click at [518, 58] on span "export" at bounding box center [501, 56] width 31 height 8
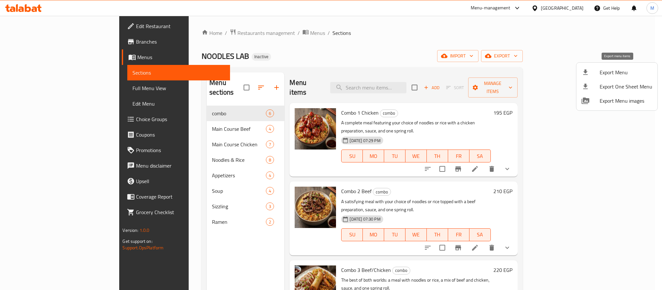
click at [596, 73] on div at bounding box center [591, 73] width 18 height 8
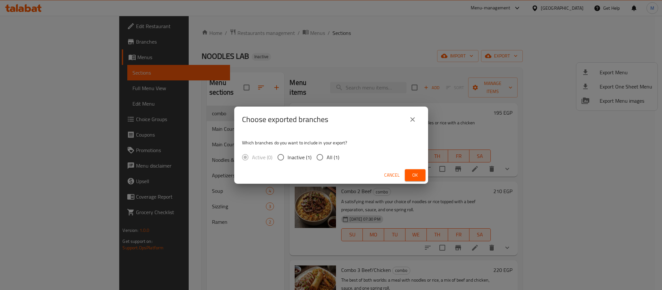
click at [326, 160] on input "All (1)" at bounding box center [320, 158] width 14 height 14
radio input "true"
click at [424, 179] on button "Ok" at bounding box center [415, 175] width 21 height 12
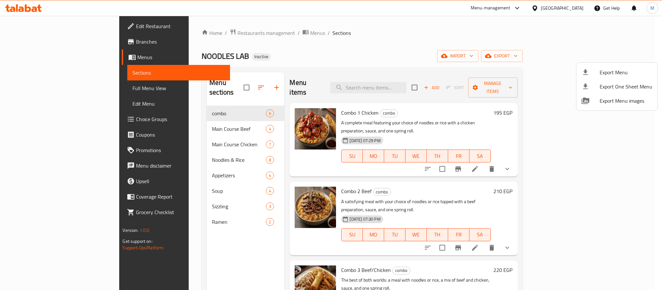
click at [35, 23] on div at bounding box center [331, 145] width 662 height 290
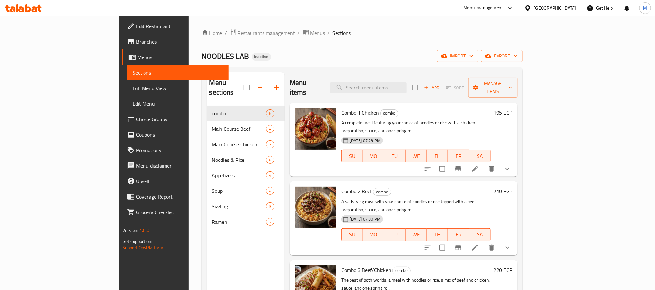
click at [136, 23] on span "Edit Restaurant" at bounding box center [179, 26] width 87 height 8
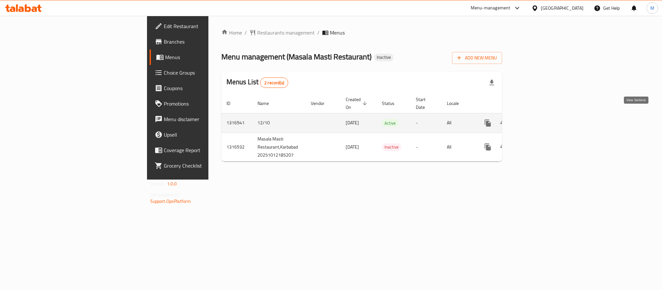
click at [539, 119] on icon "enhanced table" at bounding box center [535, 123] width 8 height 8
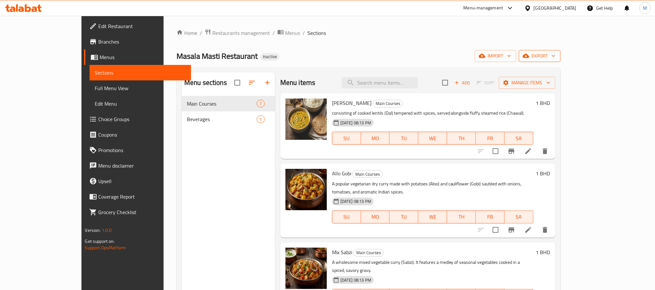
click at [555, 56] on span "export" at bounding box center [539, 56] width 31 height 8
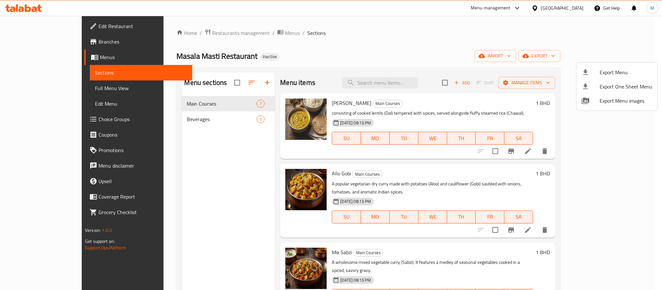
click at [485, 26] on div at bounding box center [331, 145] width 662 height 290
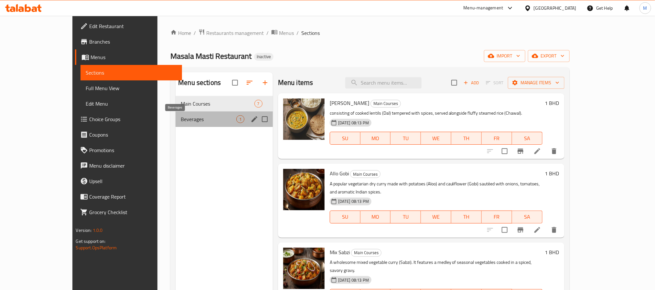
click at [181, 120] on span "Beverages" at bounding box center [208, 119] width 55 height 8
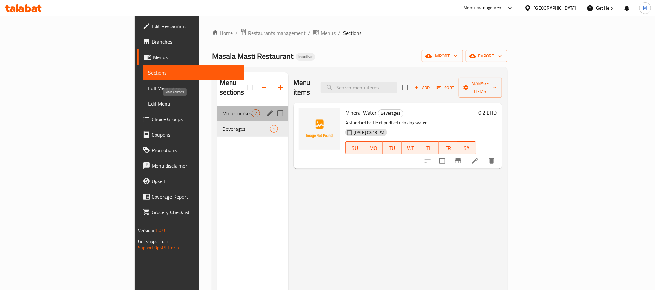
click at [222, 110] on span "Main Courses" at bounding box center [236, 114] width 29 height 8
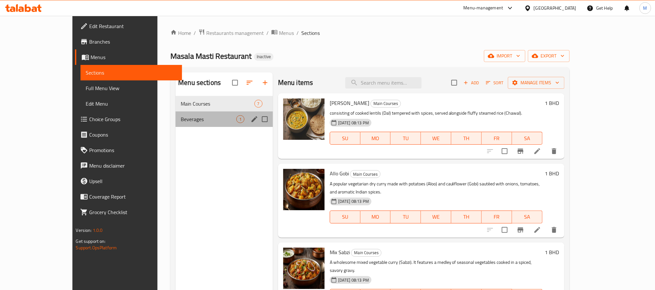
drag, startPoint x: 205, startPoint y: 112, endPoint x: 273, endPoint y: 214, distance: 122.7
click at [204, 112] on div "Beverages 1" at bounding box center [224, 120] width 97 height 16
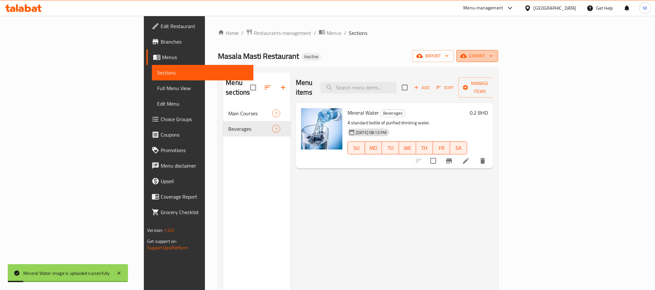
click at [493, 56] on span "export" at bounding box center [477, 56] width 31 height 8
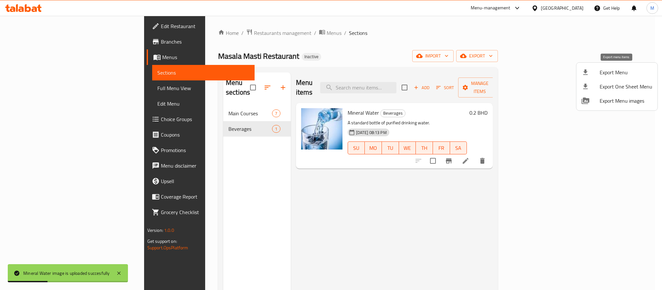
click at [621, 66] on li "Export Menu" at bounding box center [617, 72] width 81 height 14
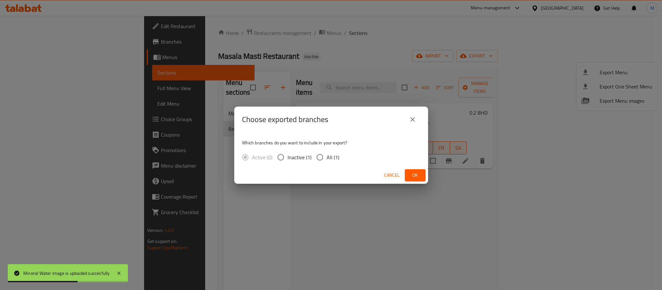
click at [316, 153] on input "All (1)" at bounding box center [320, 158] width 14 height 14
radio input "true"
click at [410, 172] on span "Ok" at bounding box center [415, 175] width 10 height 8
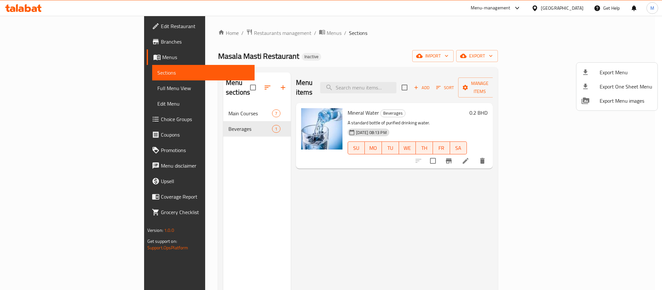
click at [568, 8] on div at bounding box center [331, 145] width 662 height 290
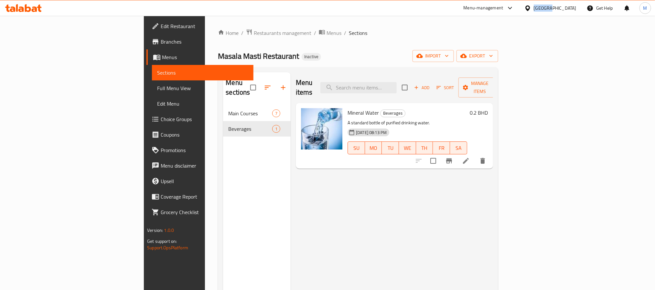
click at [568, 8] on div "Bahrain" at bounding box center [555, 8] width 43 height 7
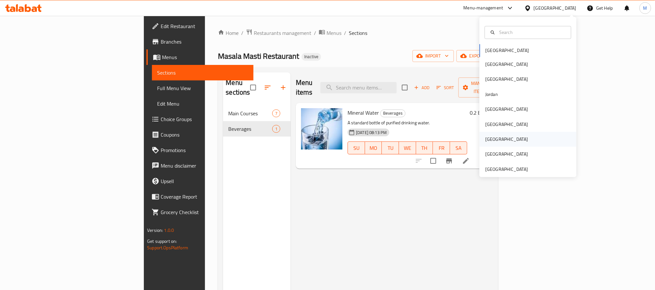
click at [485, 139] on div "[GEOGRAPHIC_DATA]" at bounding box center [506, 139] width 43 height 7
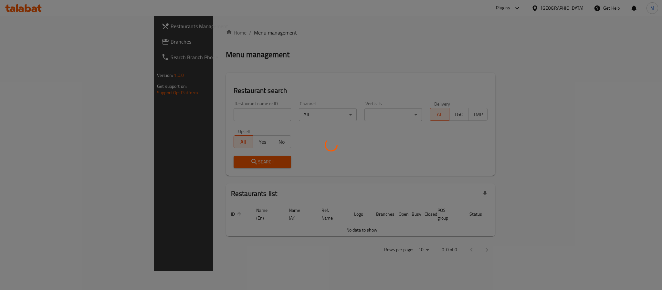
click at [54, 41] on div at bounding box center [331, 145] width 662 height 290
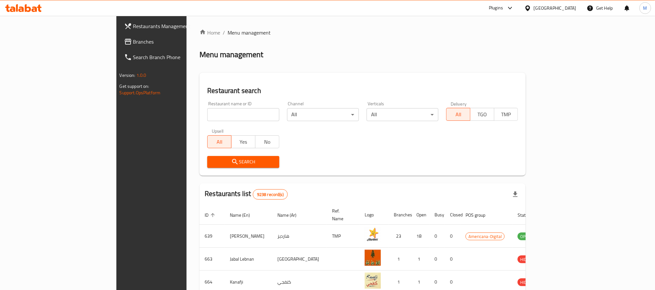
click at [133, 40] on span "Branches" at bounding box center [176, 42] width 87 height 8
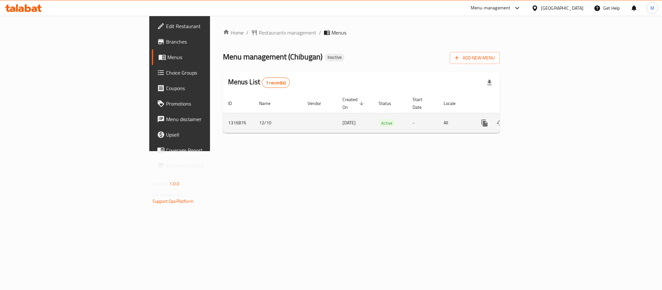
click at [535, 119] on icon "enhanced table" at bounding box center [532, 123] width 8 height 8
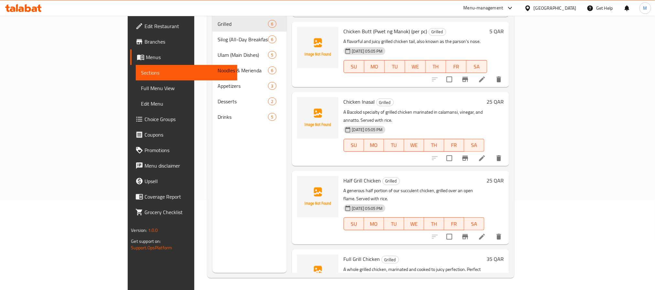
scroll to position [91, 0]
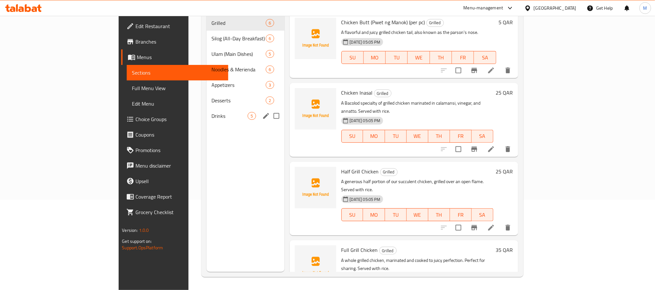
click at [212, 112] on span "Drinks" at bounding box center [230, 116] width 36 height 8
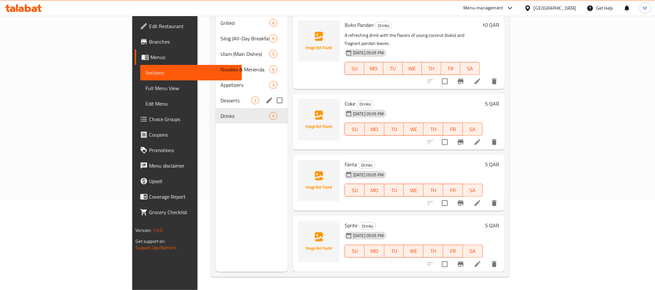
scroll to position [49, 0]
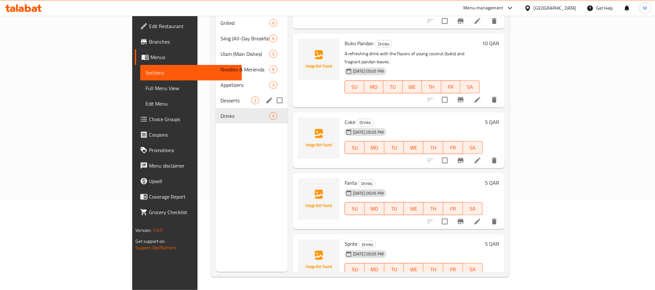
click at [216, 93] on div "Desserts 2" at bounding box center [252, 101] width 72 height 16
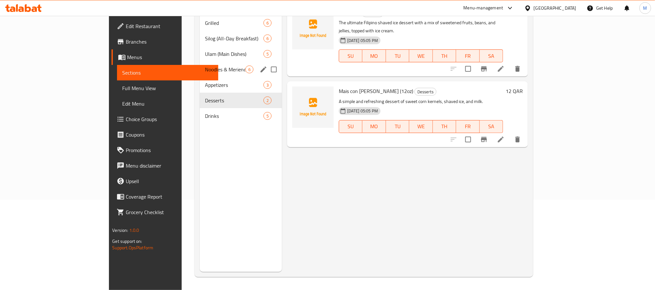
click at [200, 64] on div "Noodles & Merienda 6" at bounding box center [241, 70] width 82 height 16
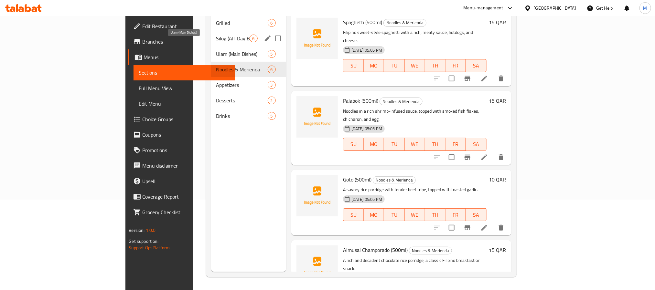
click at [216, 35] on span "Silog (All-Day Breakfast)" at bounding box center [232, 39] width 33 height 8
